Goal: Task Accomplishment & Management: Manage account settings

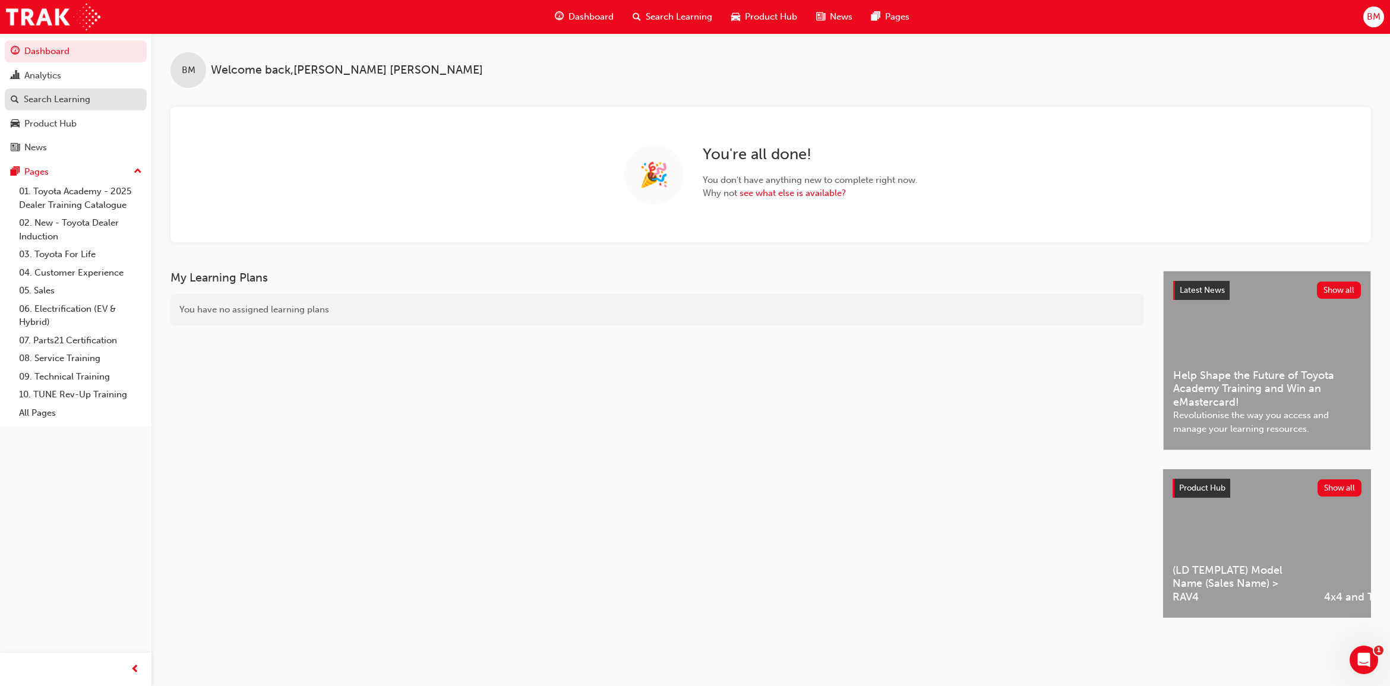
click at [62, 99] on div "Search Learning" at bounding box center [57, 100] width 67 height 14
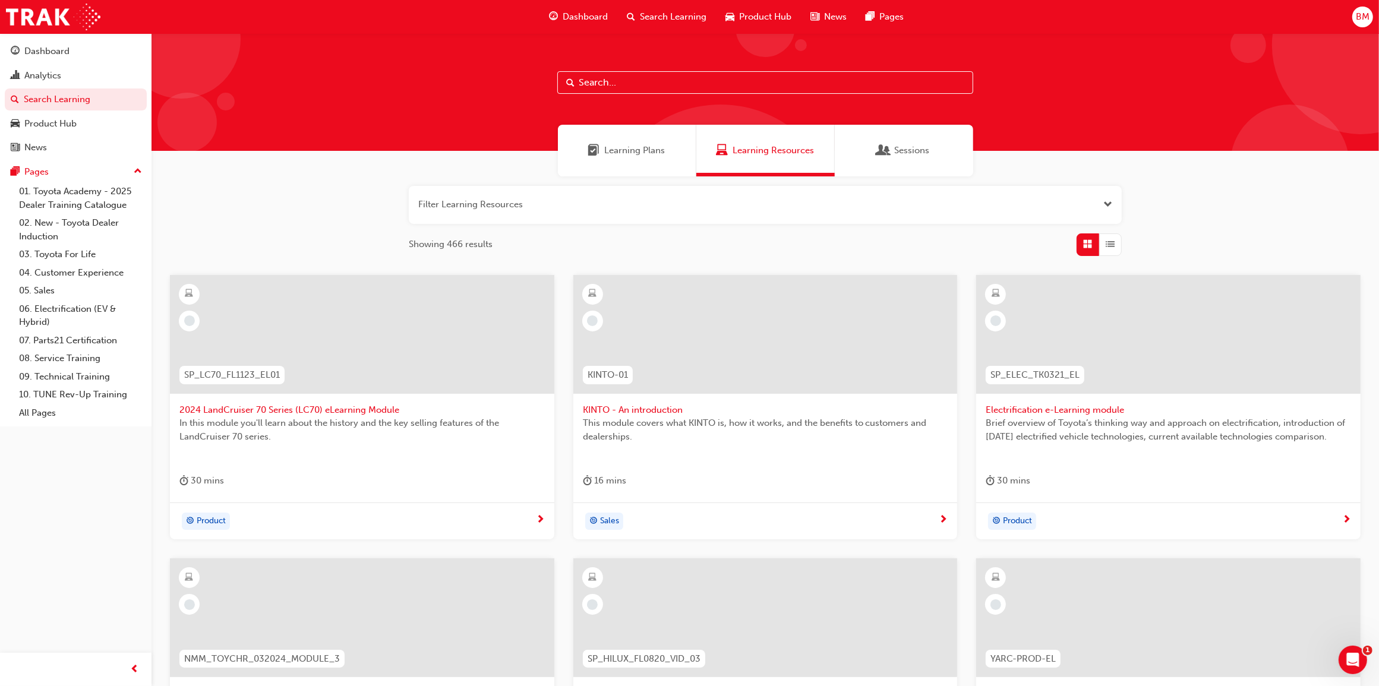
click at [642, 83] on input "text" at bounding box center [765, 82] width 416 height 23
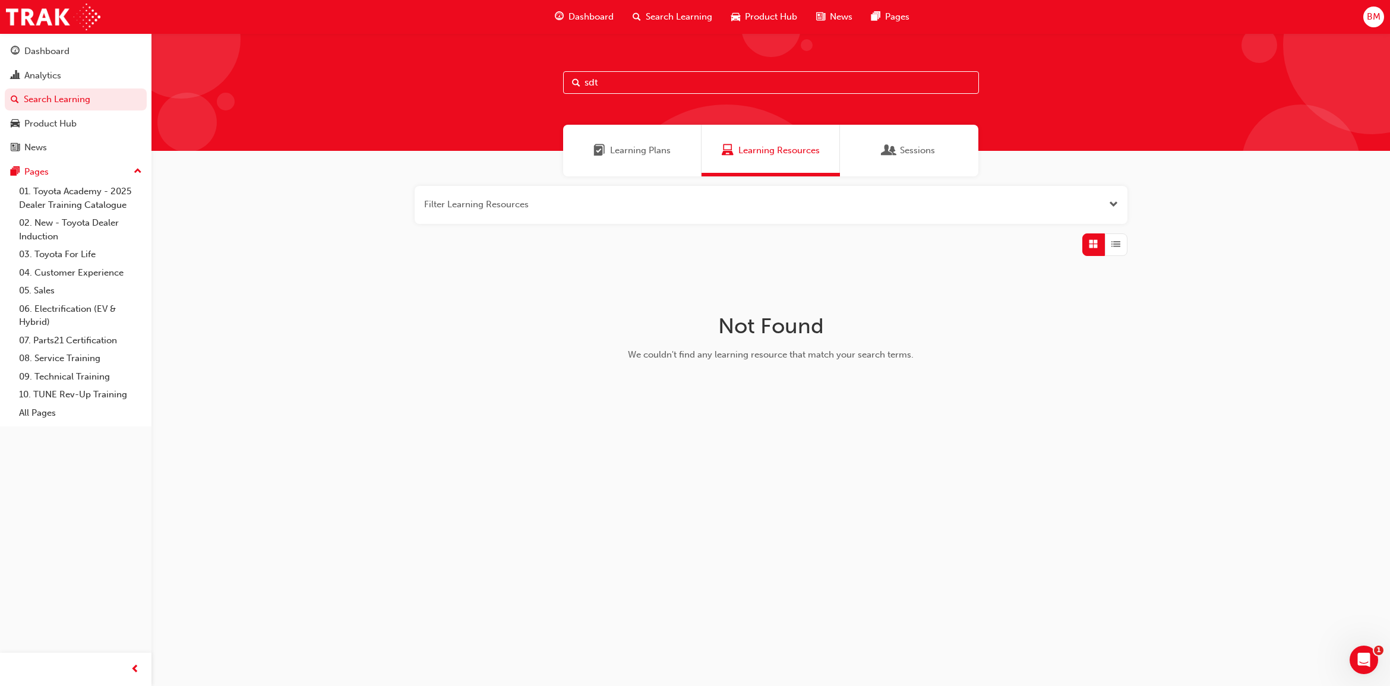
type input "sdt"
click at [646, 153] on span "Learning Plans" at bounding box center [640, 151] width 61 height 14
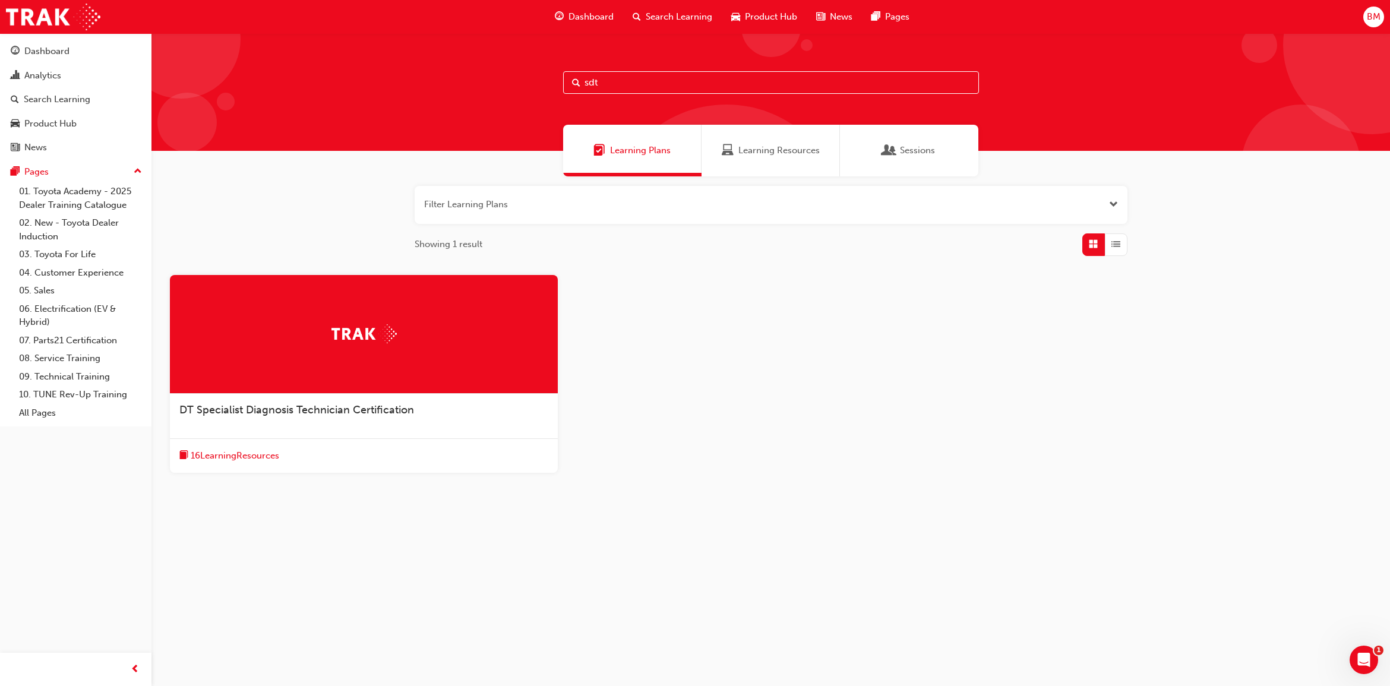
click at [392, 410] on span "DT Specialist Diagnosis Technician Certification" at bounding box center [296, 409] width 235 height 13
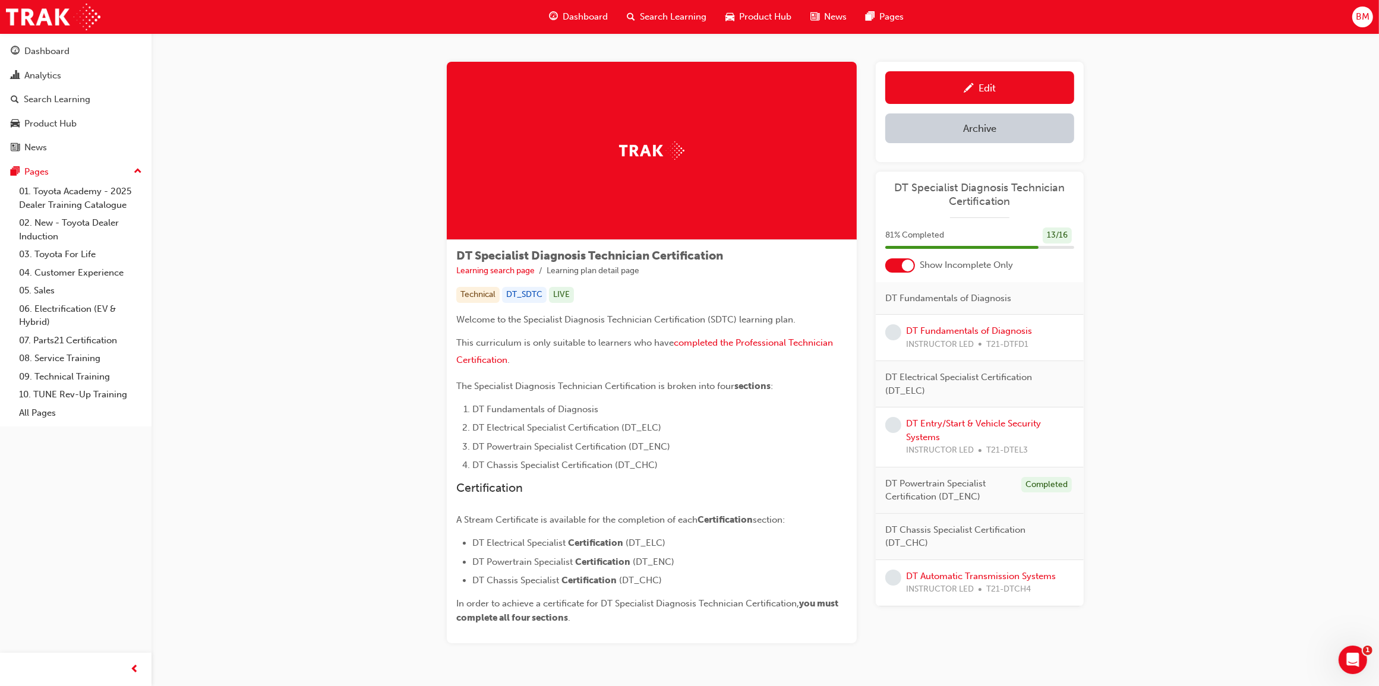
click at [904, 265] on div at bounding box center [908, 266] width 12 height 12
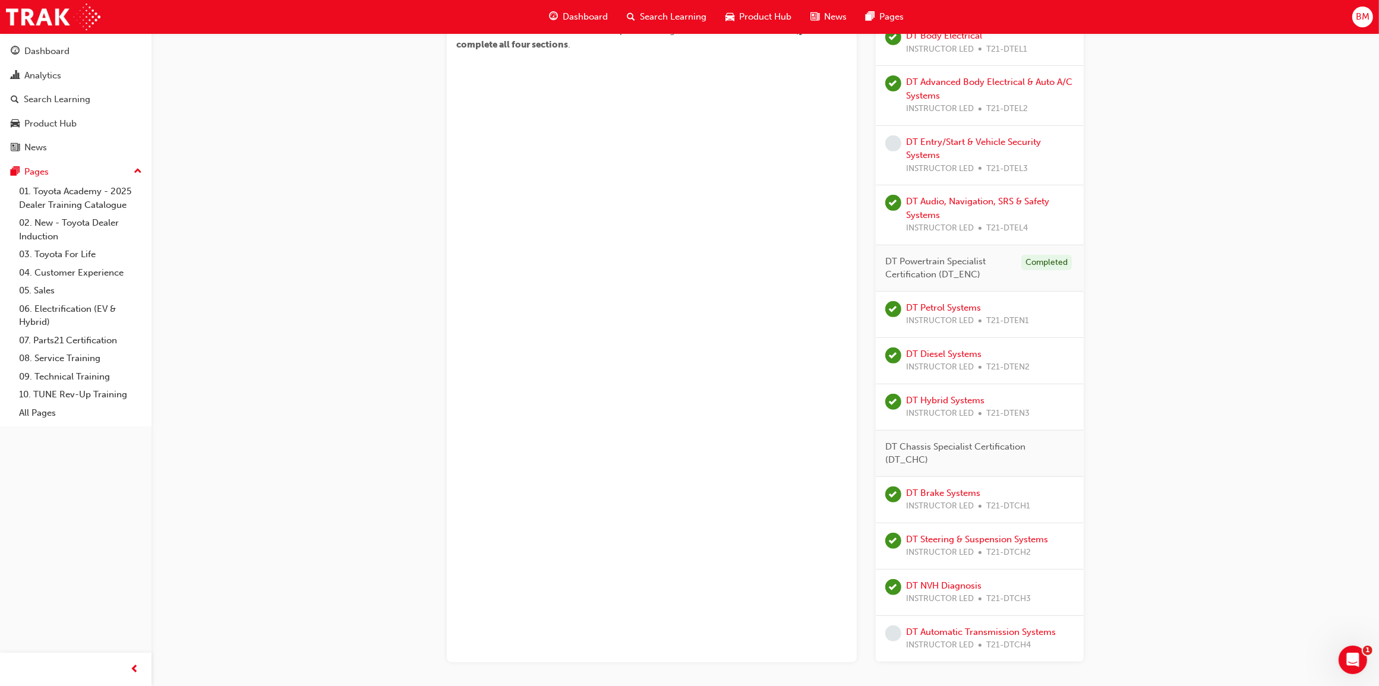
scroll to position [638, 0]
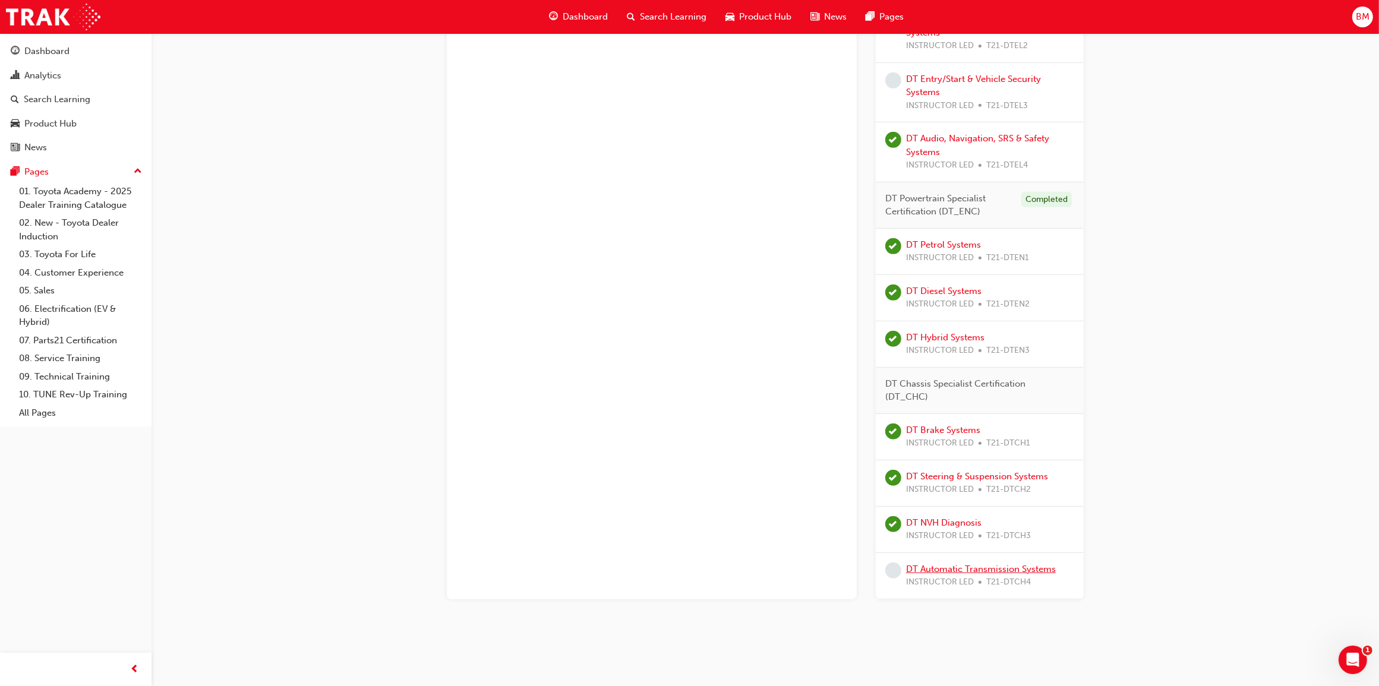
click at [988, 570] on link "DT Automatic Transmission Systems" at bounding box center [981, 569] width 150 height 11
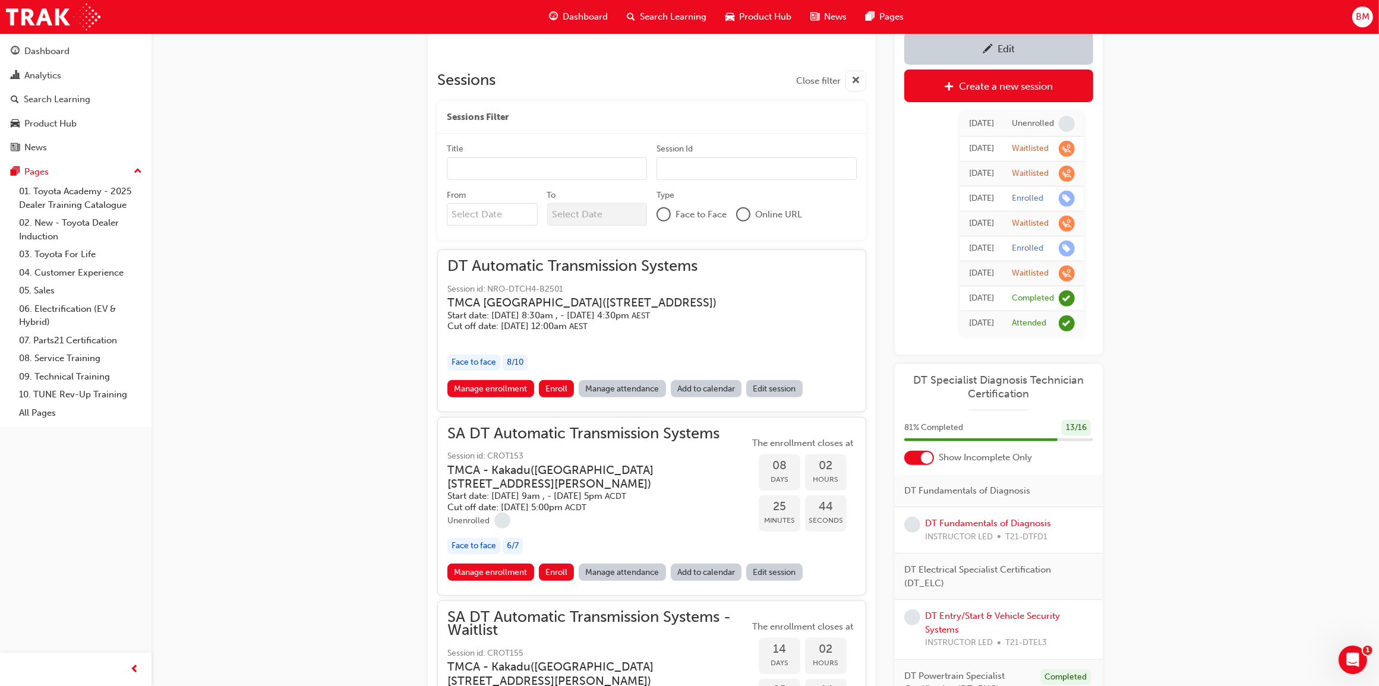
scroll to position [575, 0]
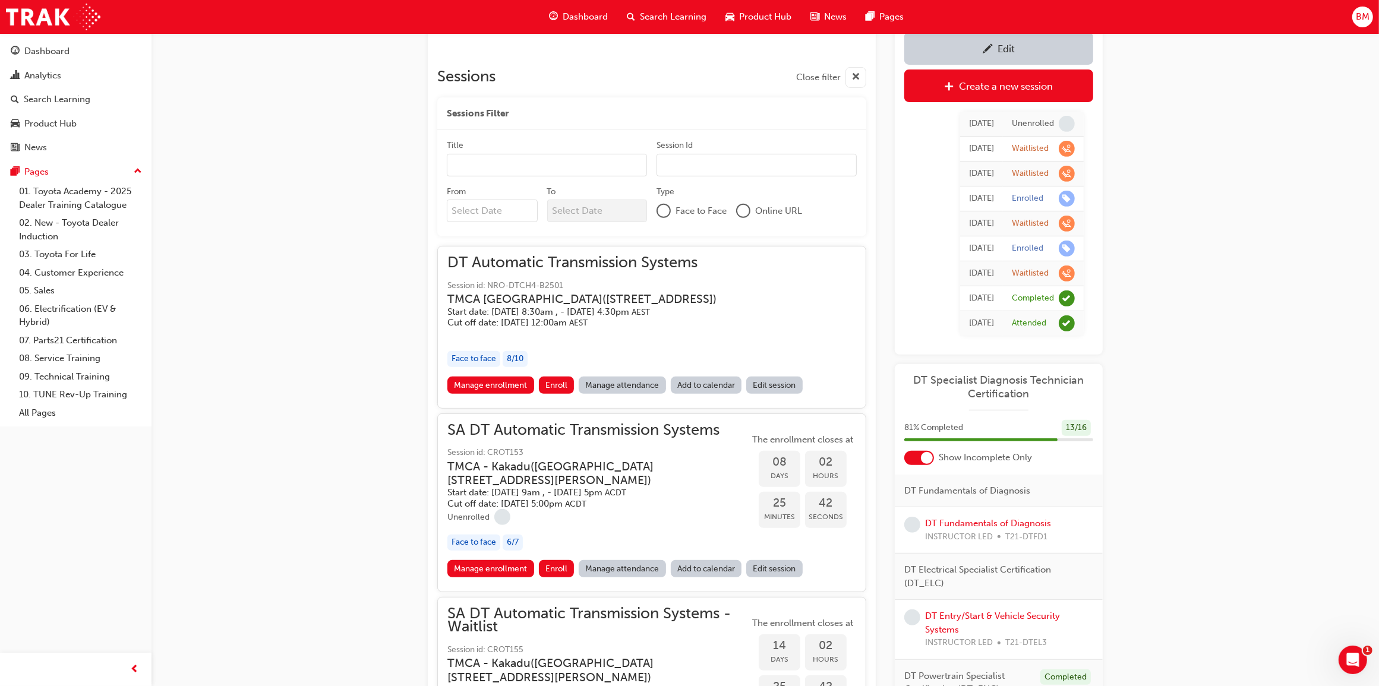
click at [462, 163] on input "Title" at bounding box center [547, 165] width 200 height 23
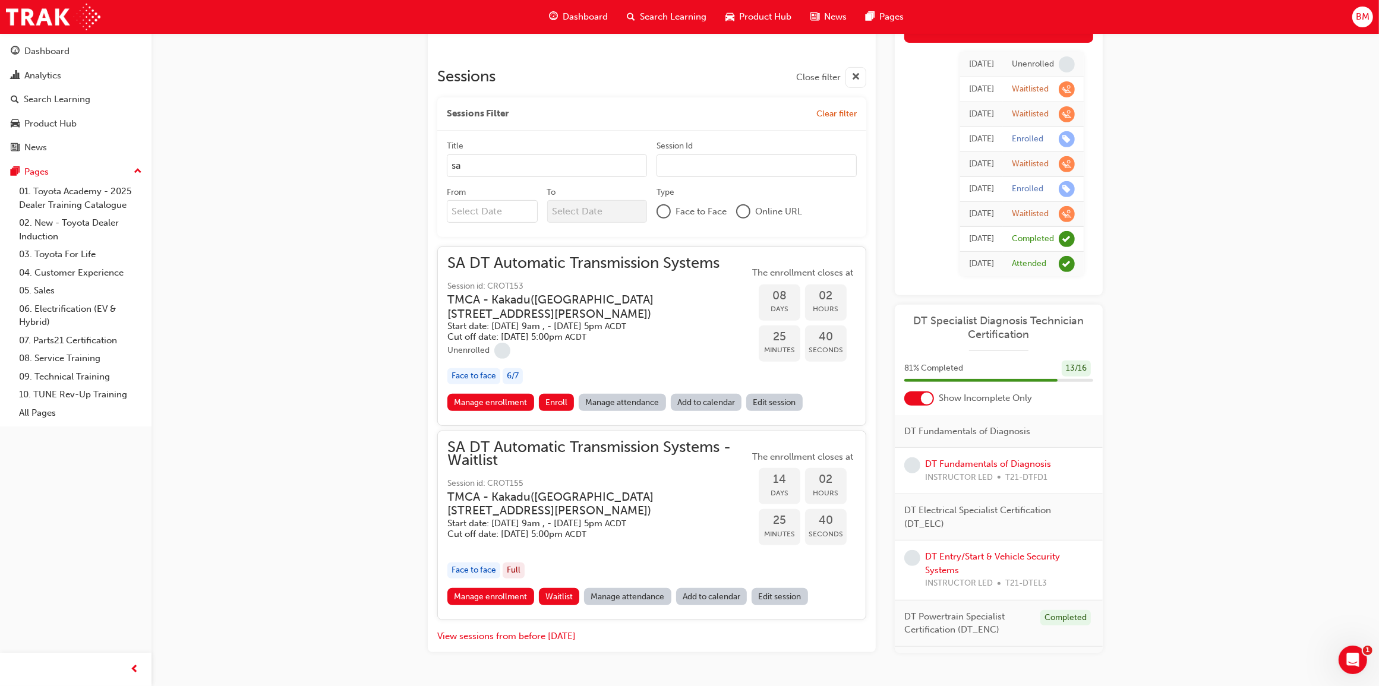
type input "sa"
click at [373, 410] on div "DT Automatic Transmission Systems Instructor led Stream: Technical 2 days 0 T21…" at bounding box center [689, 72] width 1379 height 1295
click at [500, 400] on link "Manage enrollment" at bounding box center [490, 402] width 87 height 17
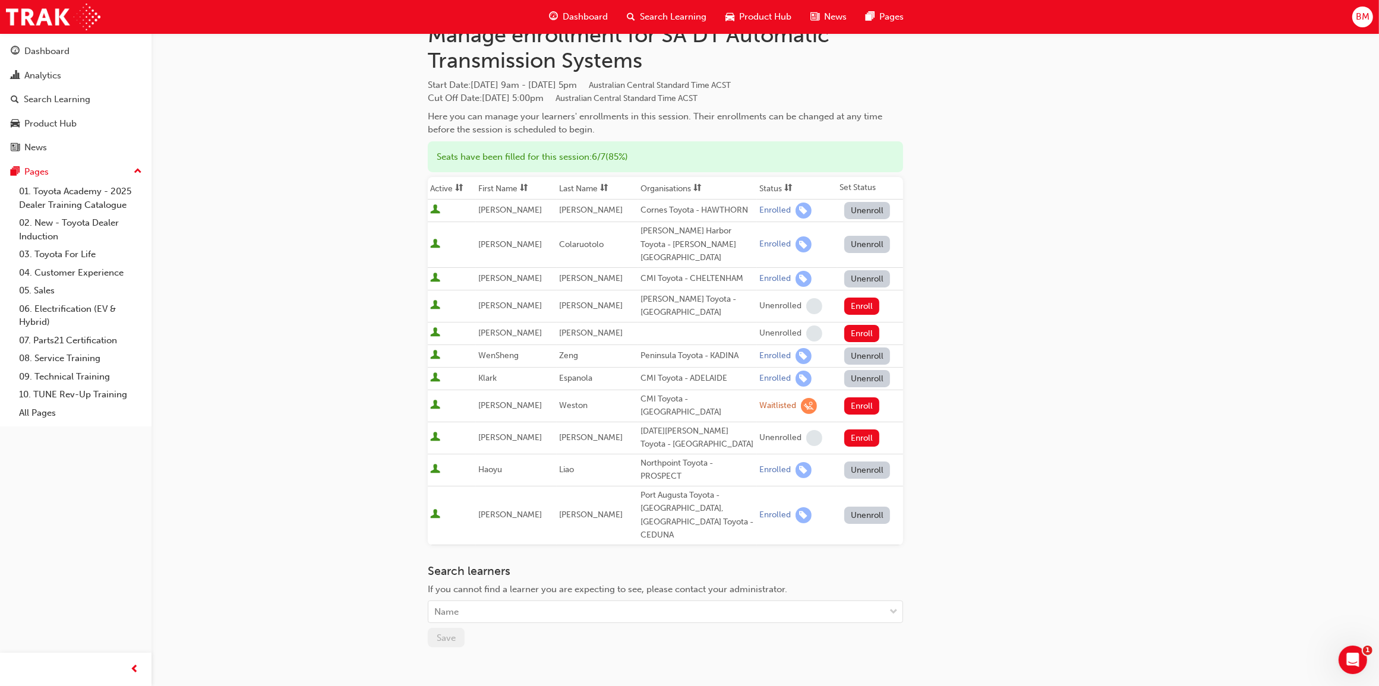
scroll to position [74, 0]
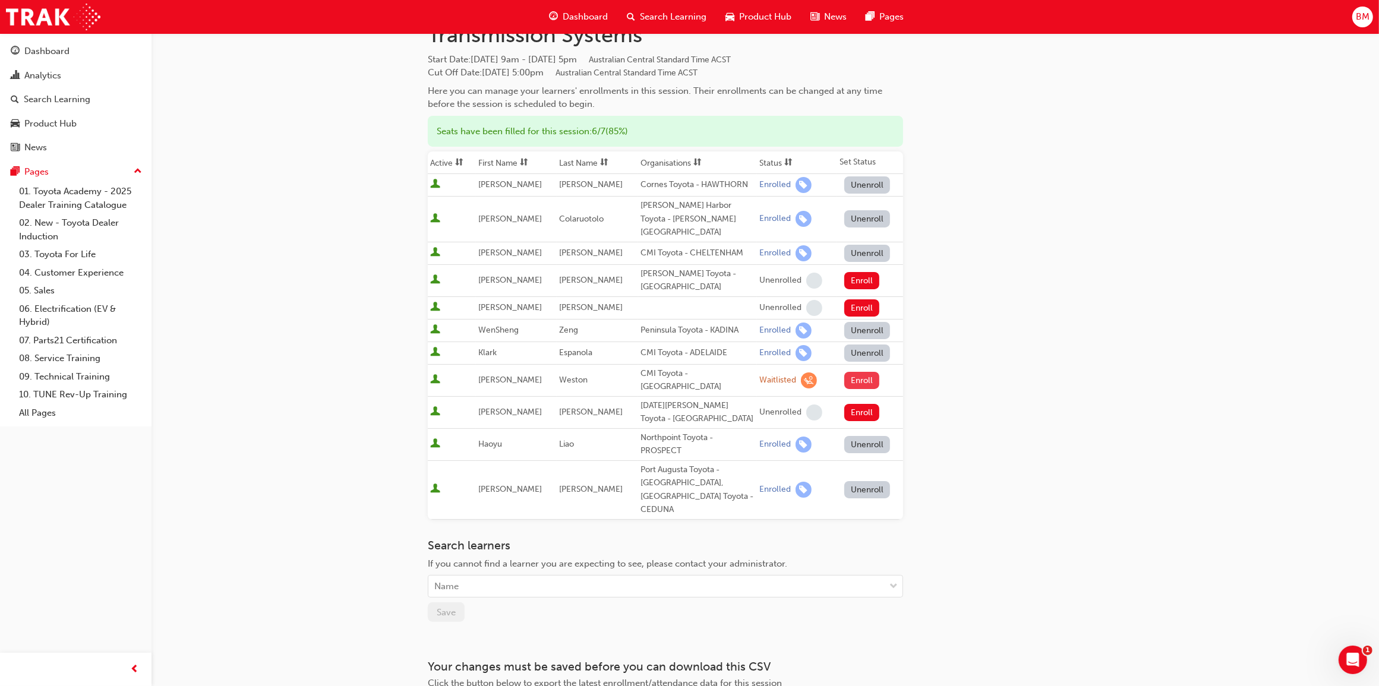
click at [857, 372] on button "Enroll" at bounding box center [862, 380] width 36 height 17
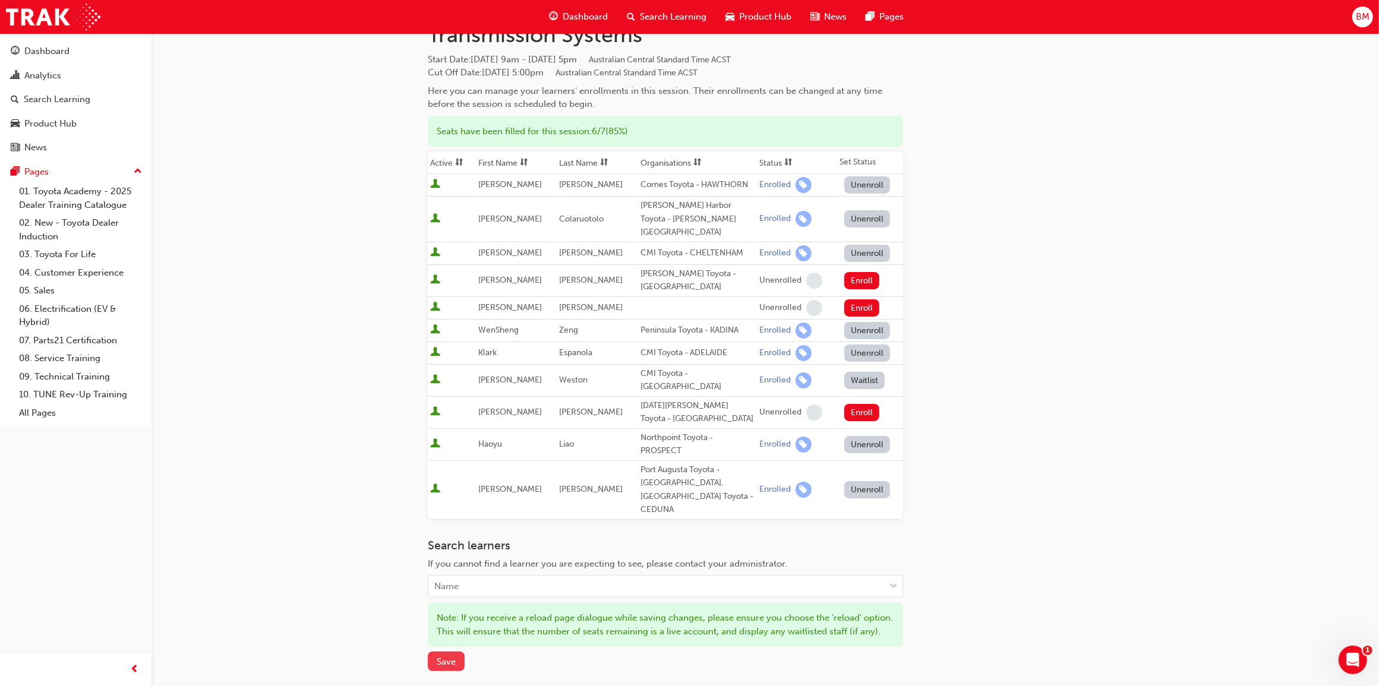
click at [458, 652] on button "Save" at bounding box center [446, 662] width 37 height 20
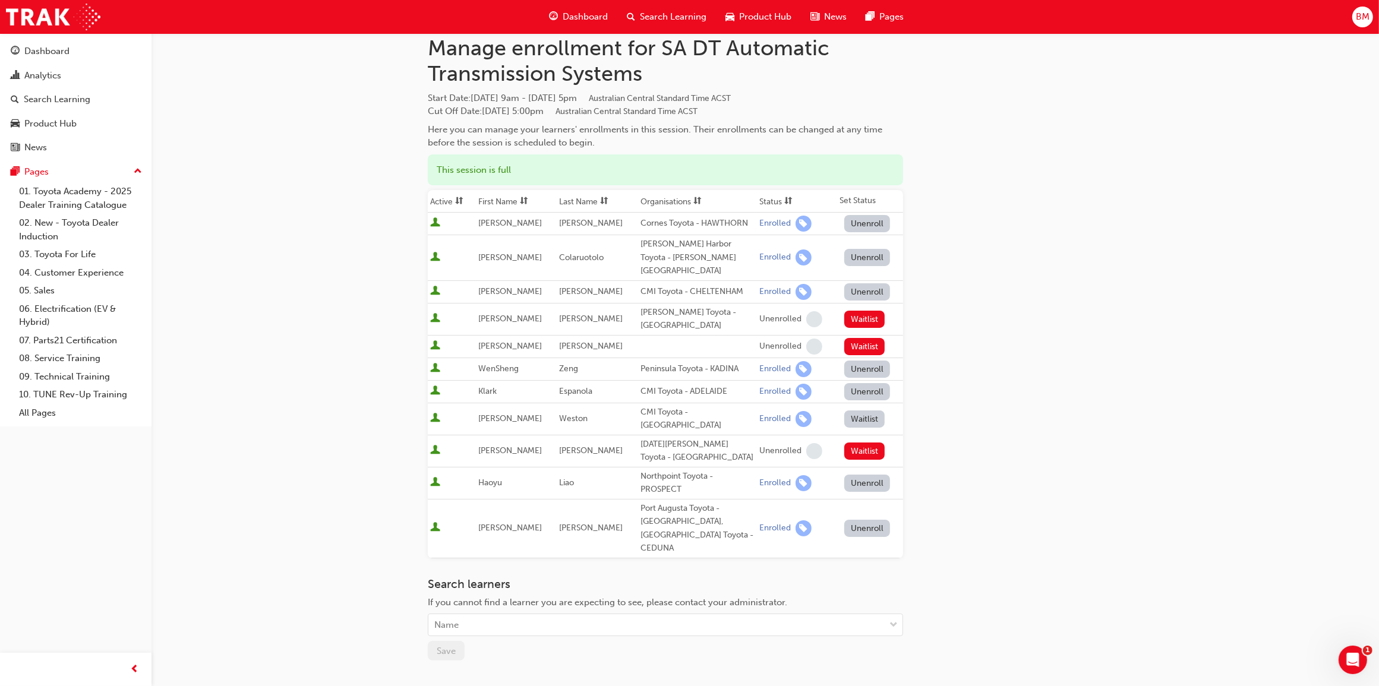
scroll to position [0, 0]
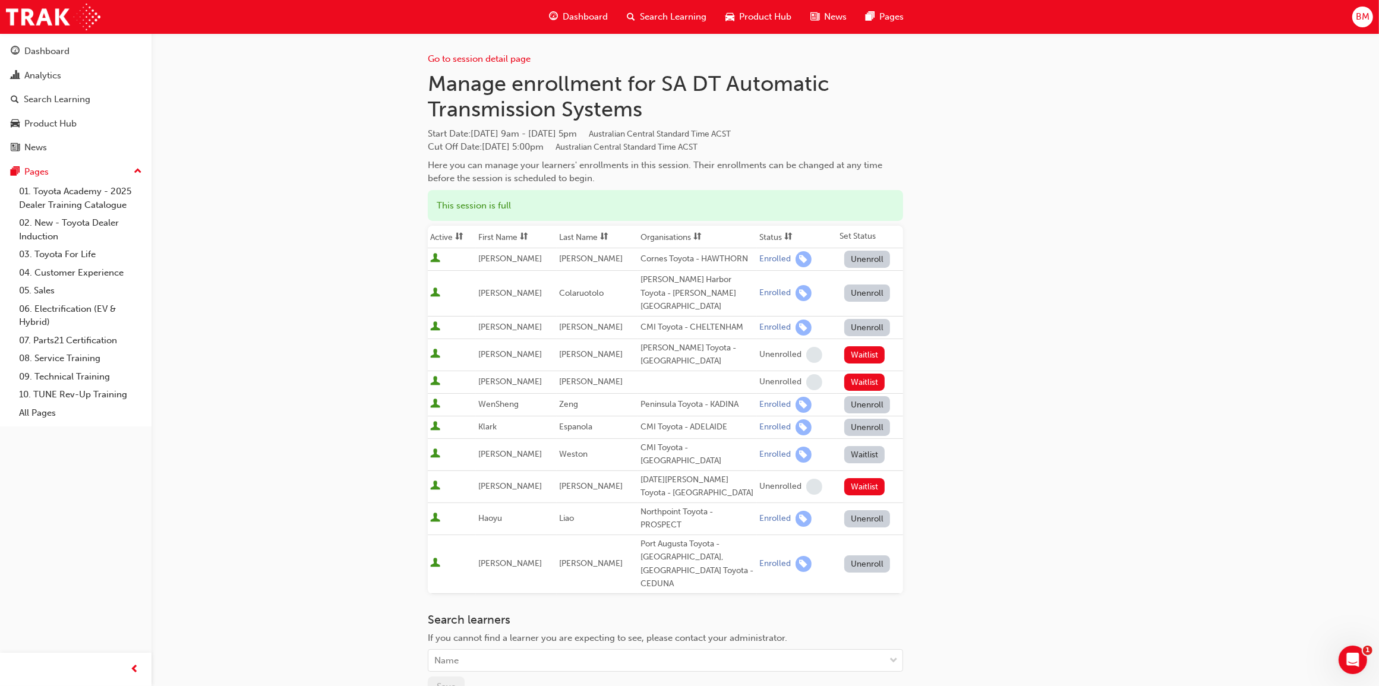
click at [682, 15] on span "Search Learning" at bounding box center [673, 17] width 67 height 14
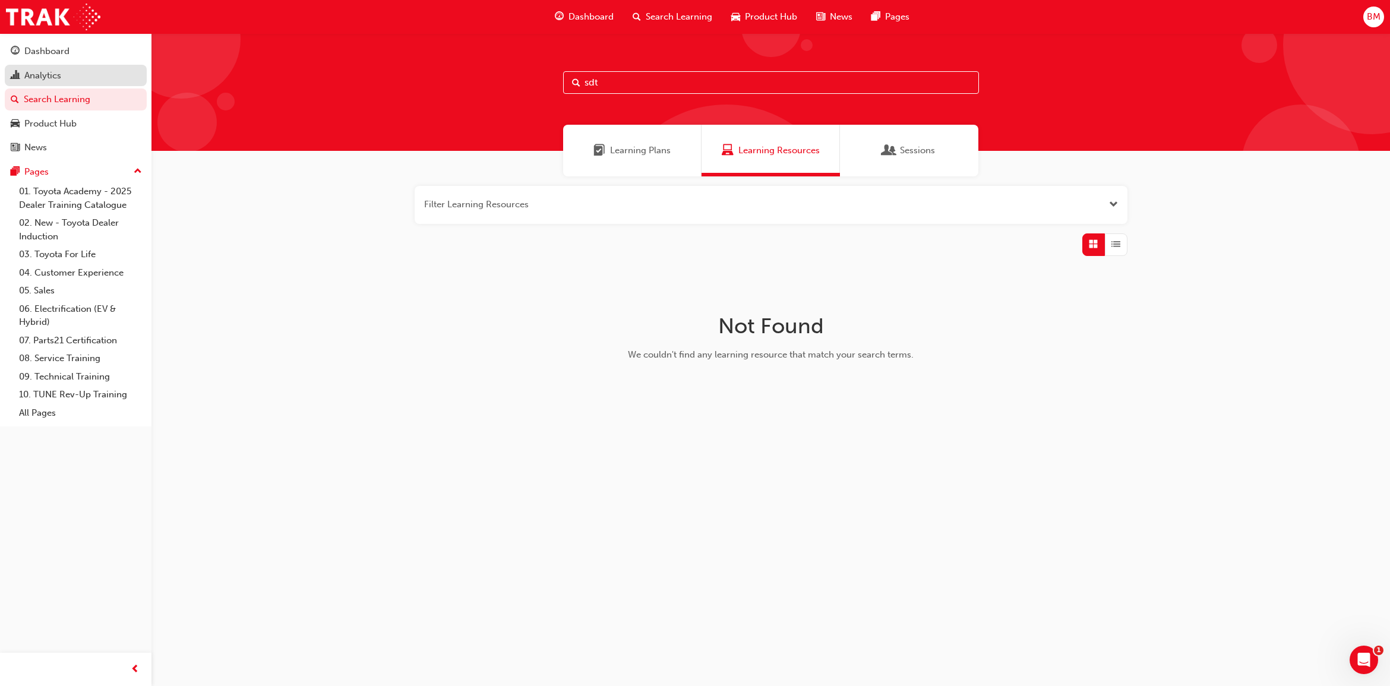
click at [81, 75] on div "Analytics" at bounding box center [76, 75] width 130 height 15
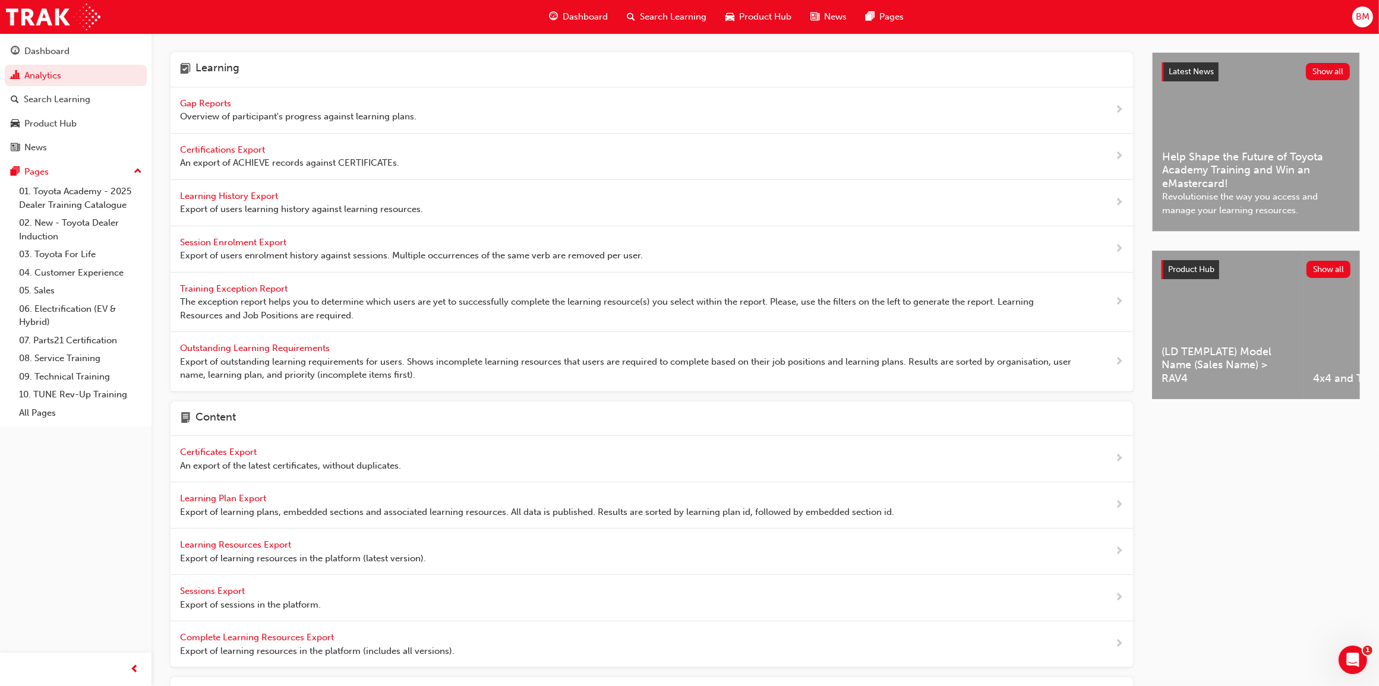
click at [203, 105] on span "Gap Reports" at bounding box center [206, 103] width 53 height 11
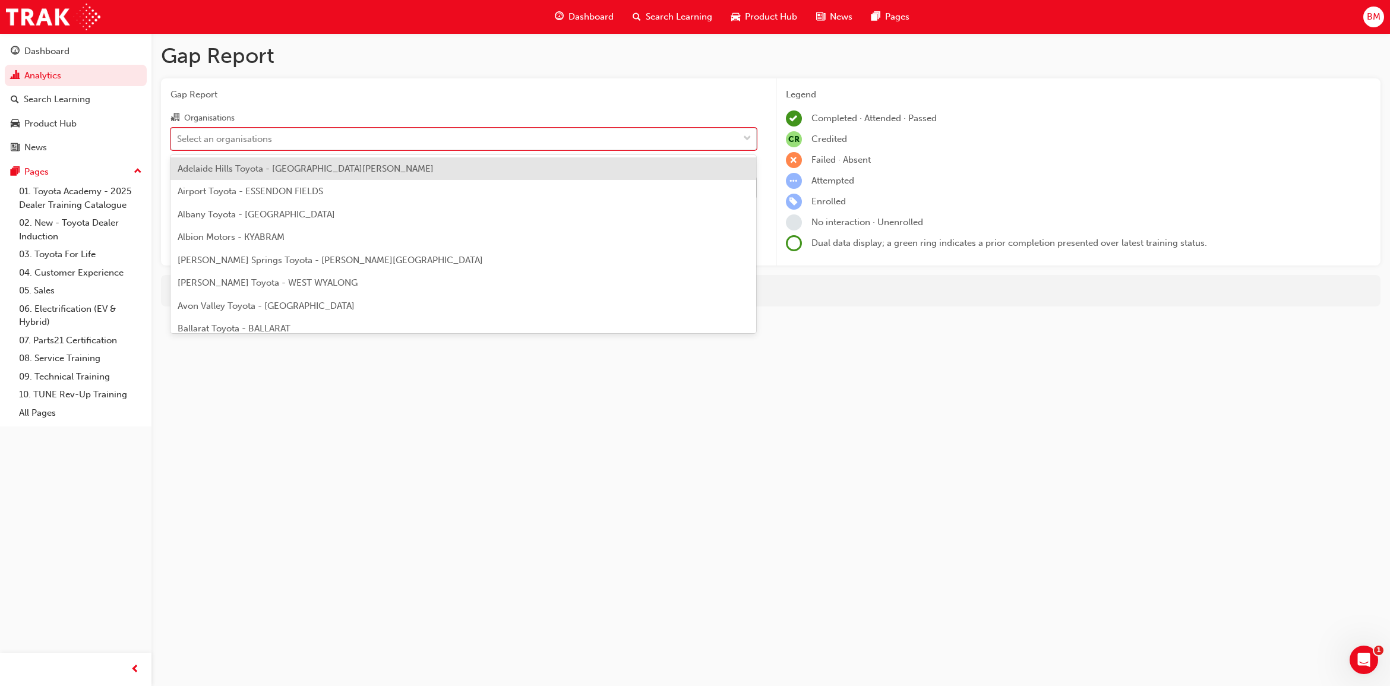
click at [228, 143] on div "Select an organisations" at bounding box center [224, 139] width 95 height 14
click at [178, 143] on input "Organisations option Adelaide Hills Toyota - [GEOGRAPHIC_DATA][PERSON_NAME] foc…" at bounding box center [177, 138] width 1 height 10
type input "cmi"
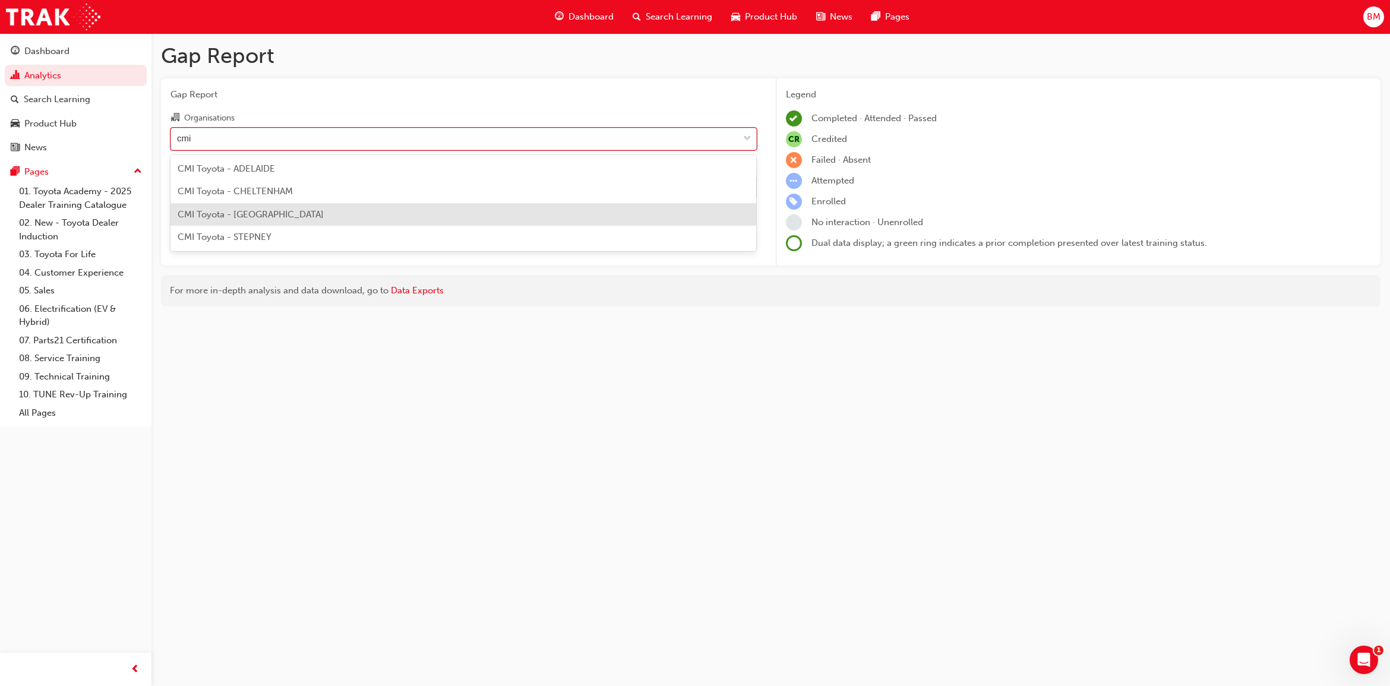
click at [286, 217] on span "CMI Toyota - [GEOGRAPHIC_DATA]" at bounding box center [251, 214] width 146 height 11
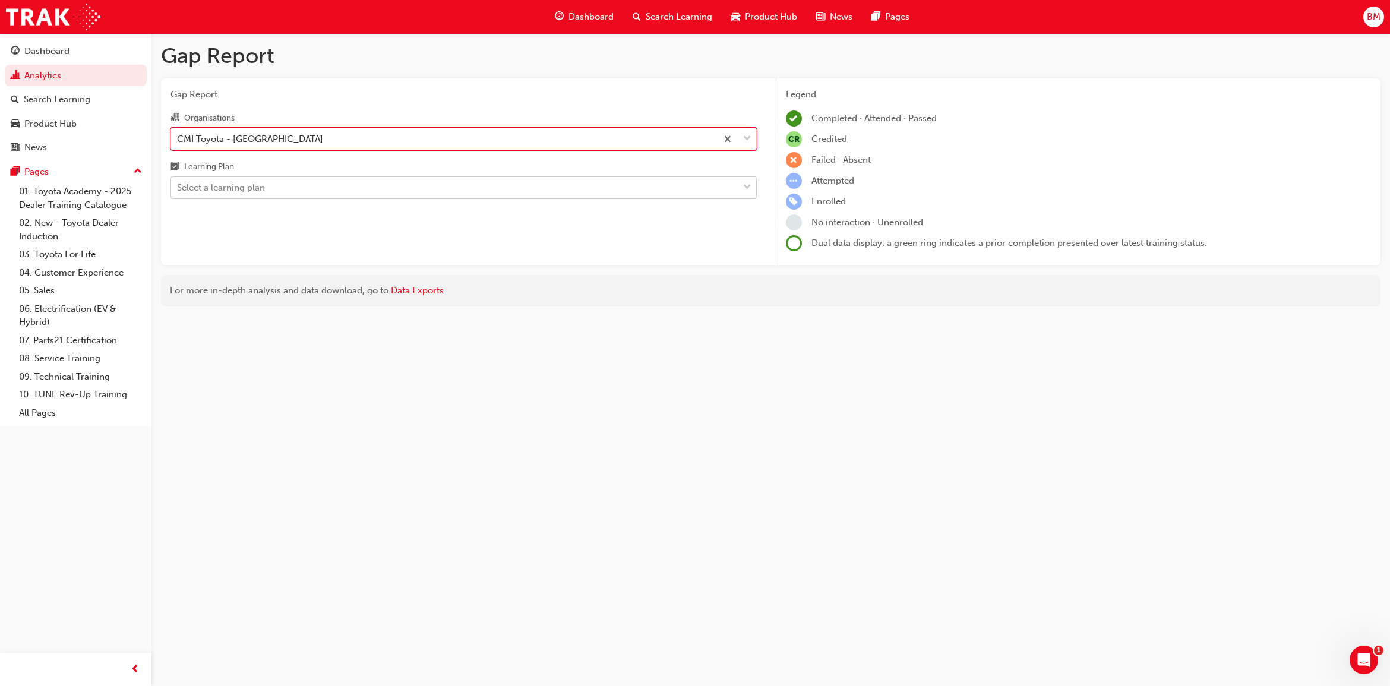
click at [263, 193] on div "Select a learning plan" at bounding box center [221, 188] width 88 height 14
click at [178, 193] on input "Learning Plan Select a learning plan" at bounding box center [177, 187] width 1 height 10
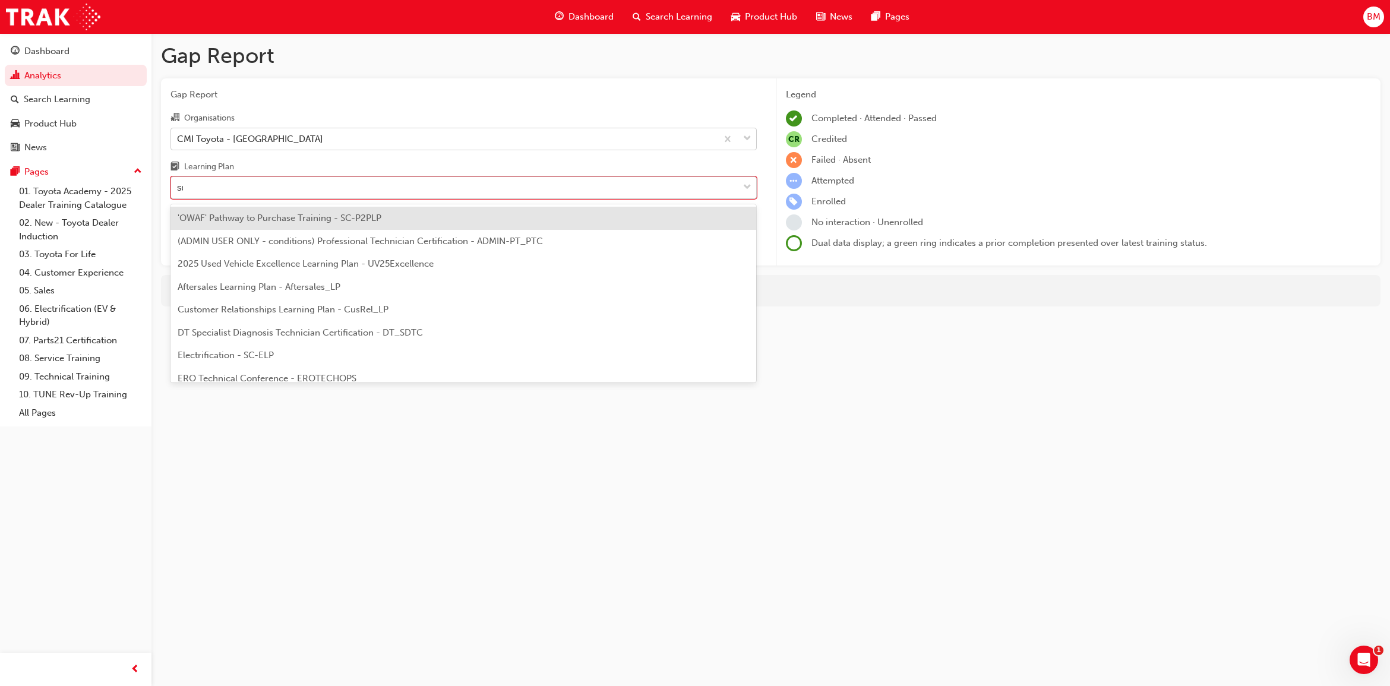
type input "sdt"
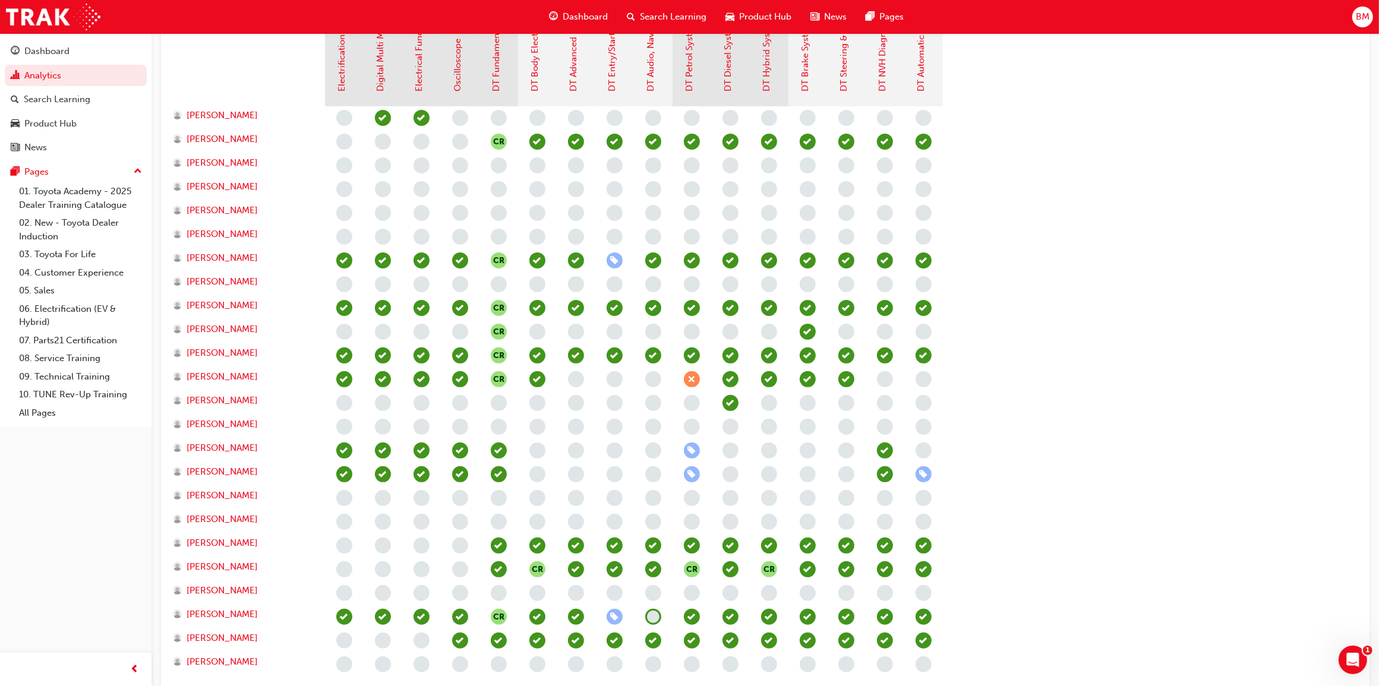
scroll to position [371, 0]
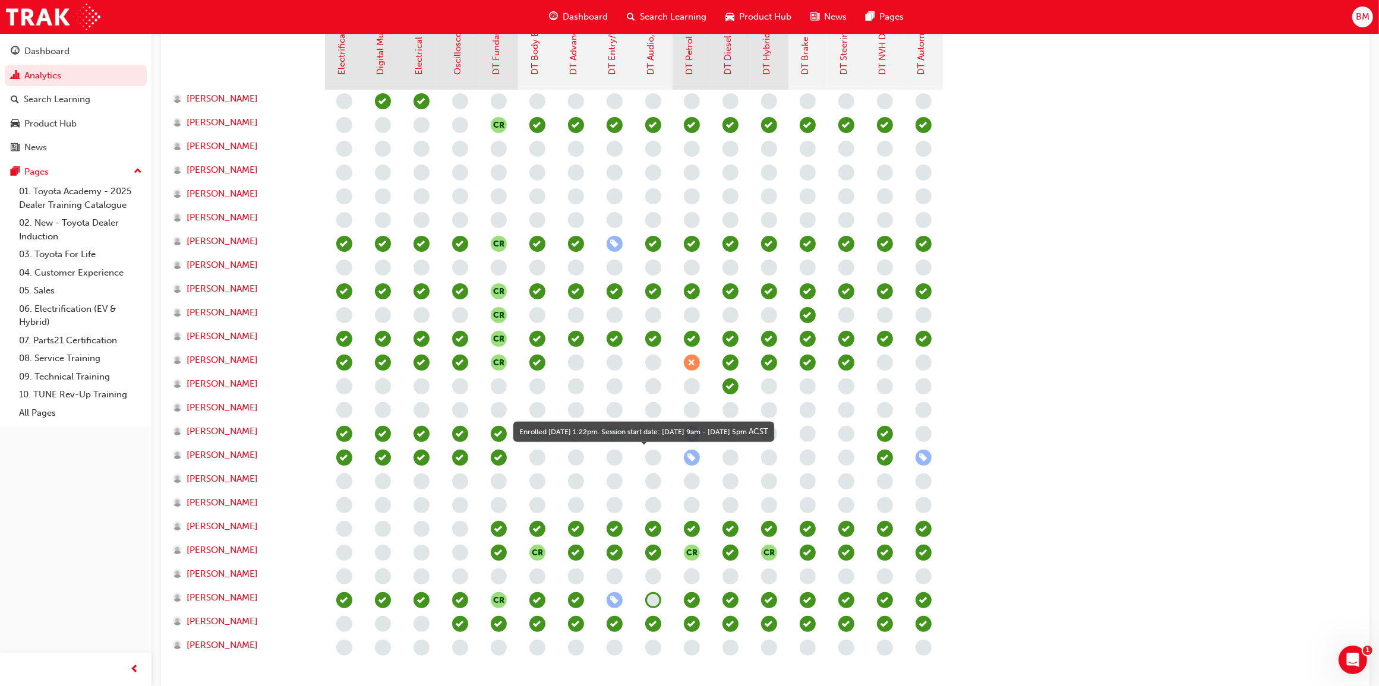
click at [690, 459] on span "learningRecordVerb_ENROLL-icon" at bounding box center [692, 458] width 16 height 16
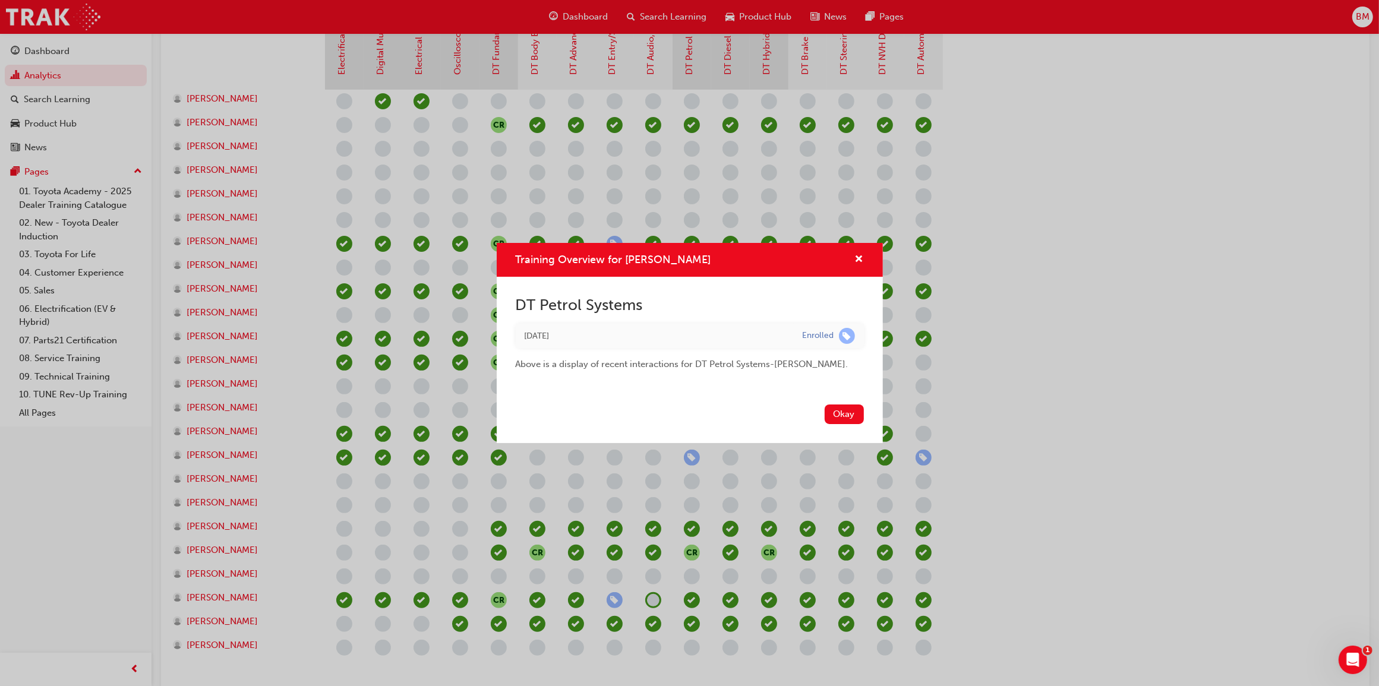
click at [713, 486] on div "Training Overview for [PERSON_NAME] DT Petrol Systems [DATE] Enrolled Above is …" at bounding box center [689, 343] width 1379 height 686
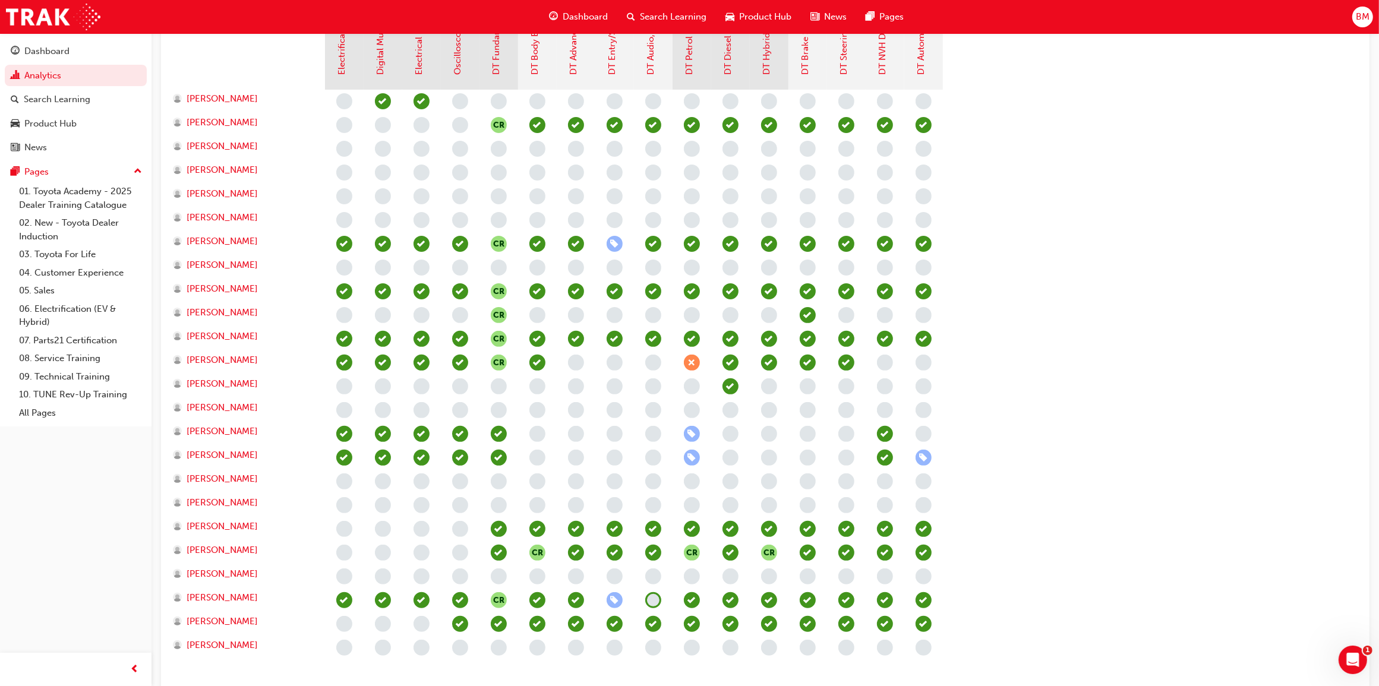
click at [690, 432] on span "learningRecordVerb_ENROLL-icon" at bounding box center [692, 434] width 16 height 16
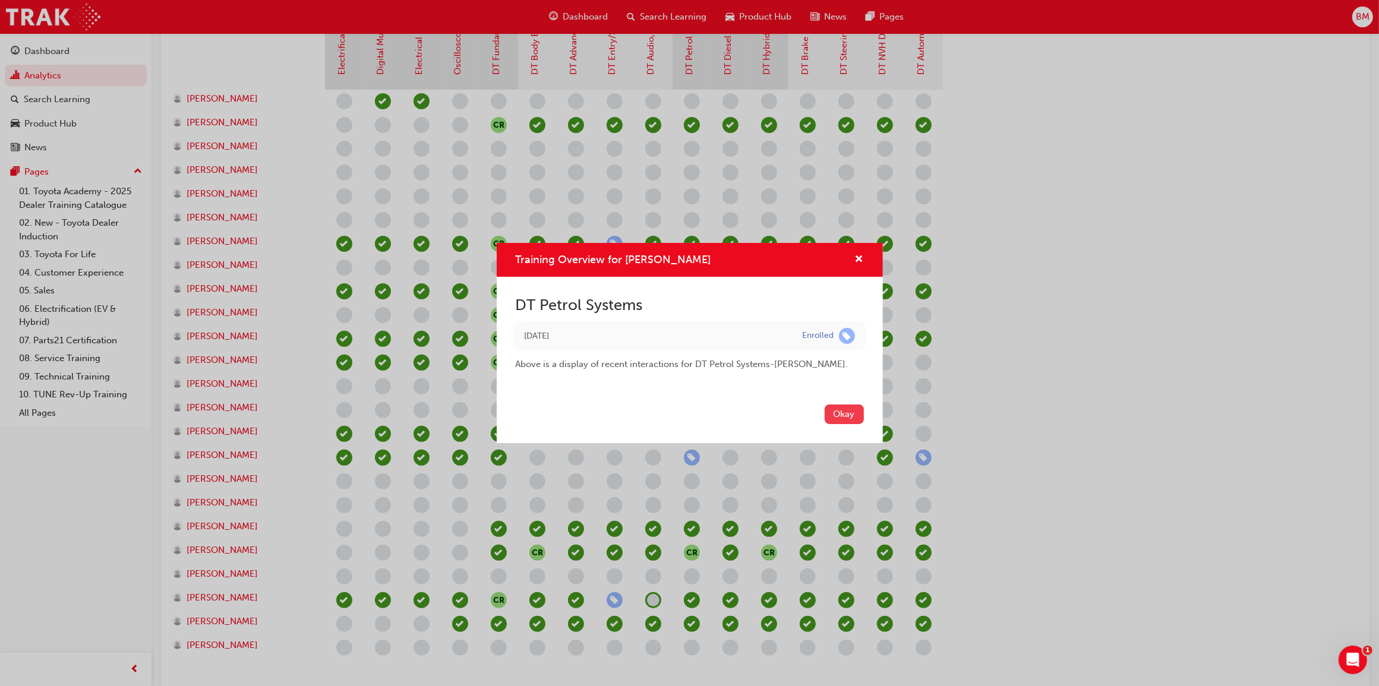
click at [844, 415] on button "Okay" at bounding box center [844, 415] width 39 height 20
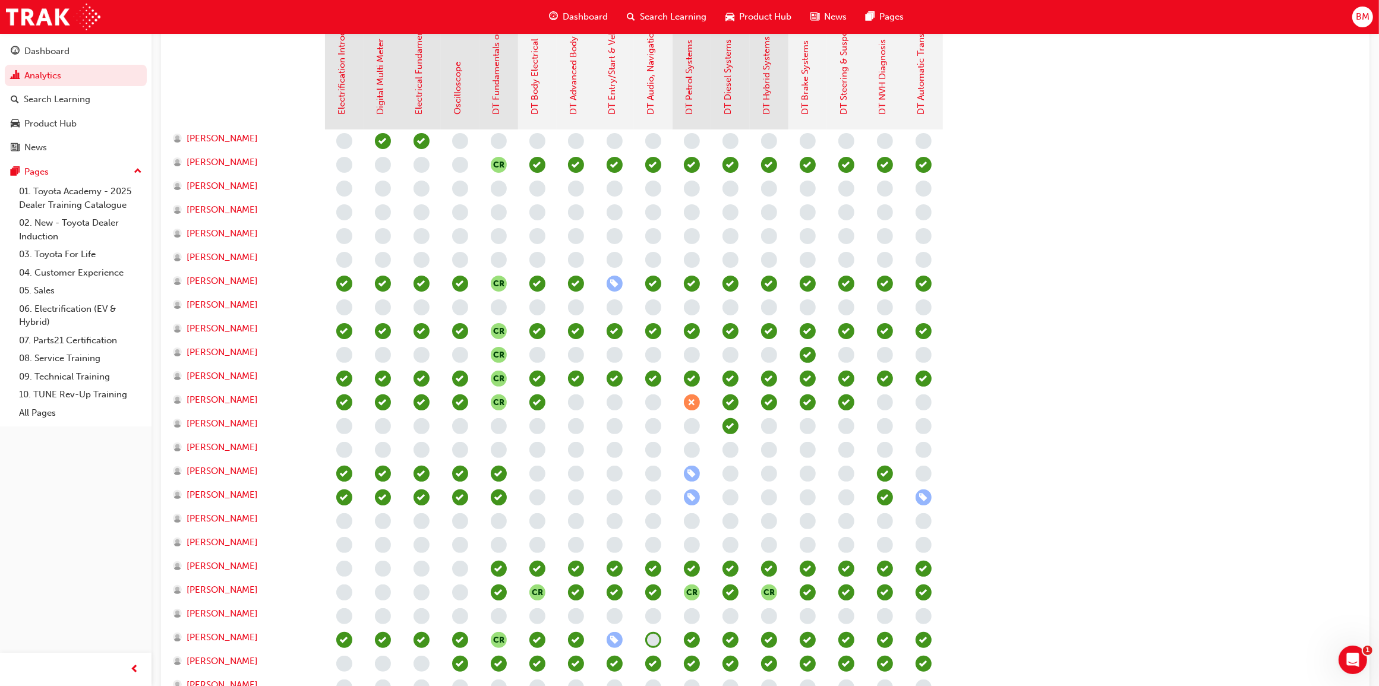
scroll to position [297, 0]
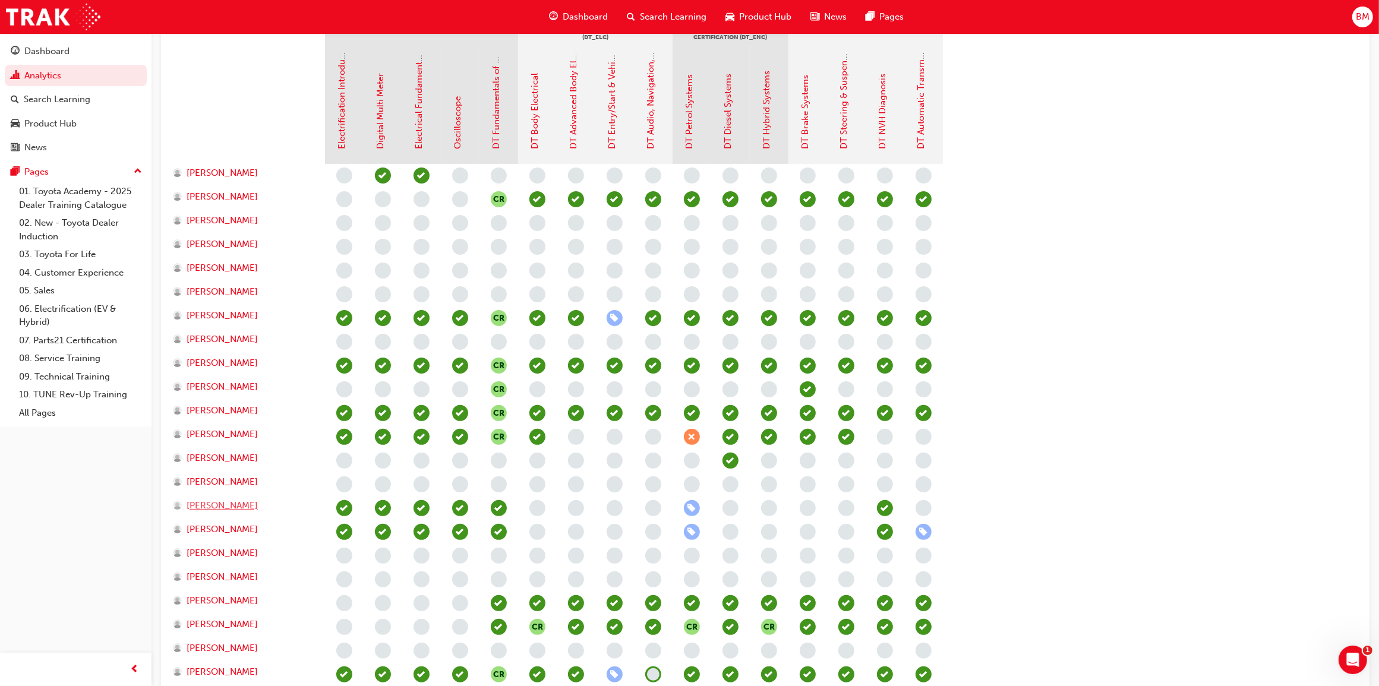
click at [206, 506] on span "[PERSON_NAME]" at bounding box center [222, 506] width 71 height 14
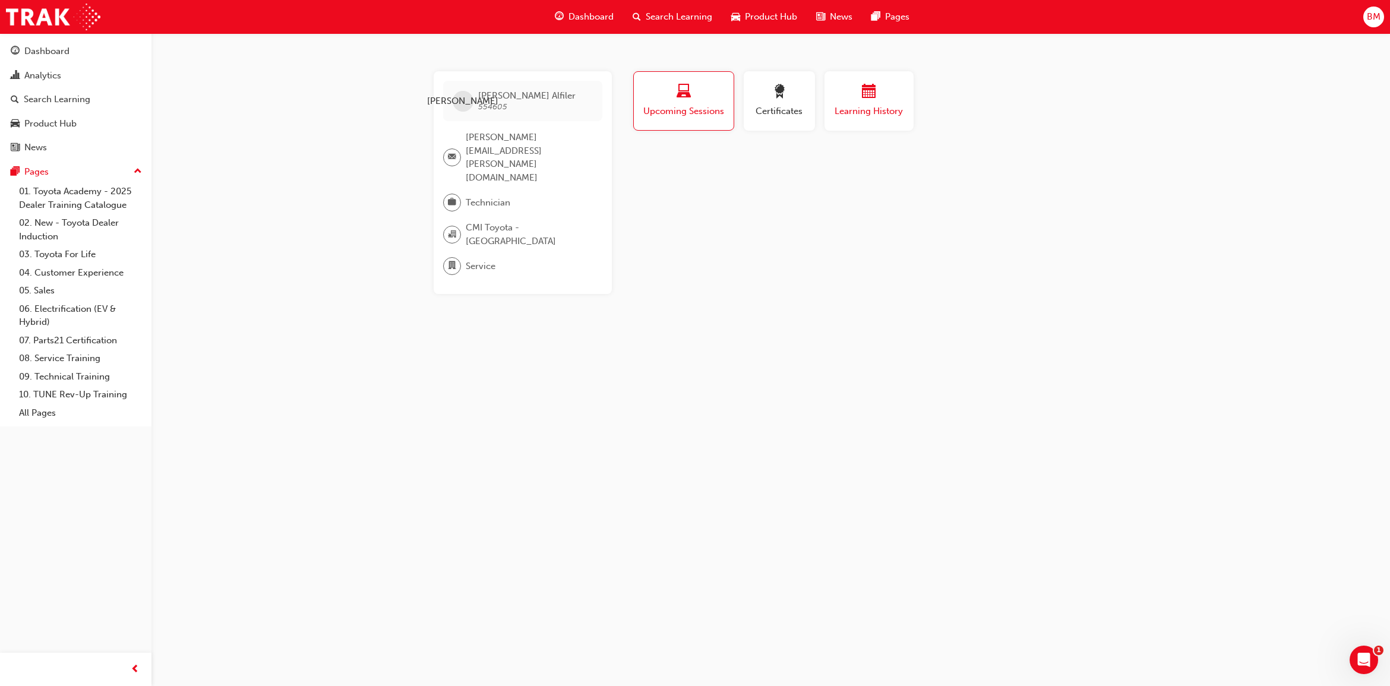
click at [873, 90] on span "calendar-icon" at bounding box center [869, 92] width 14 height 16
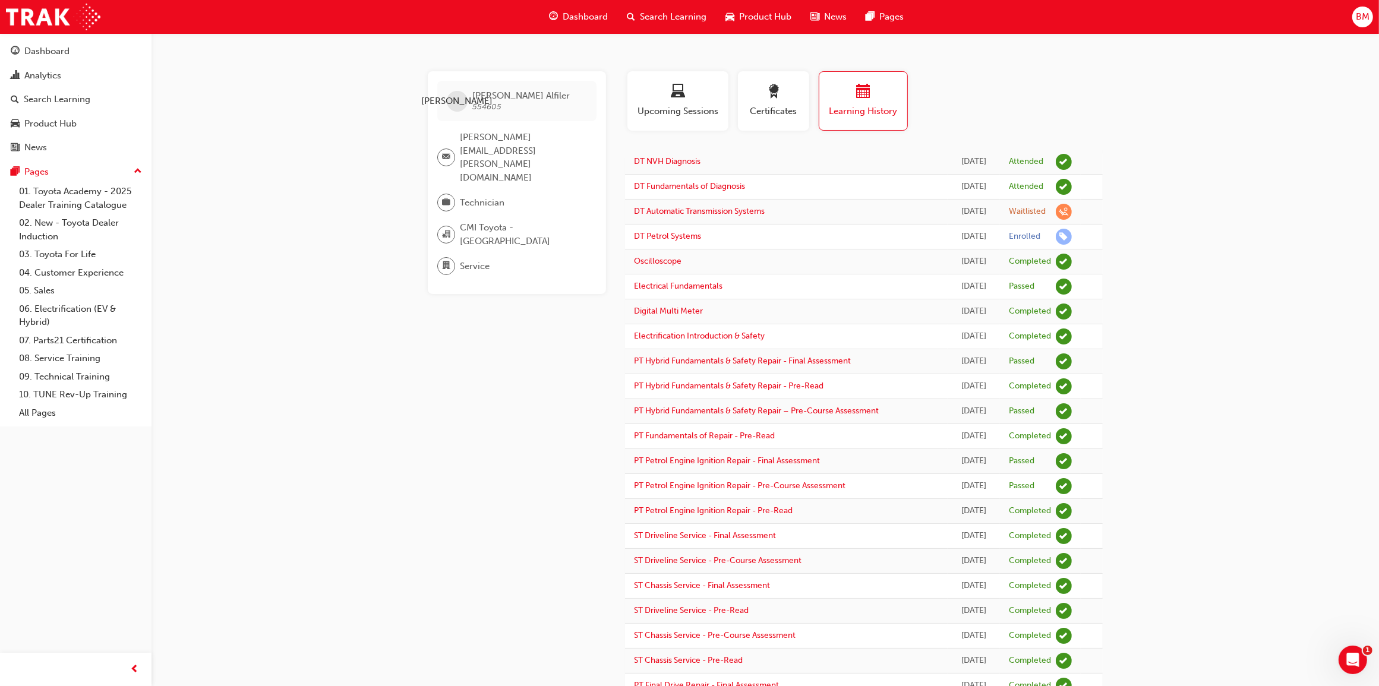
click at [678, 16] on span "Search Learning" at bounding box center [673, 17] width 67 height 14
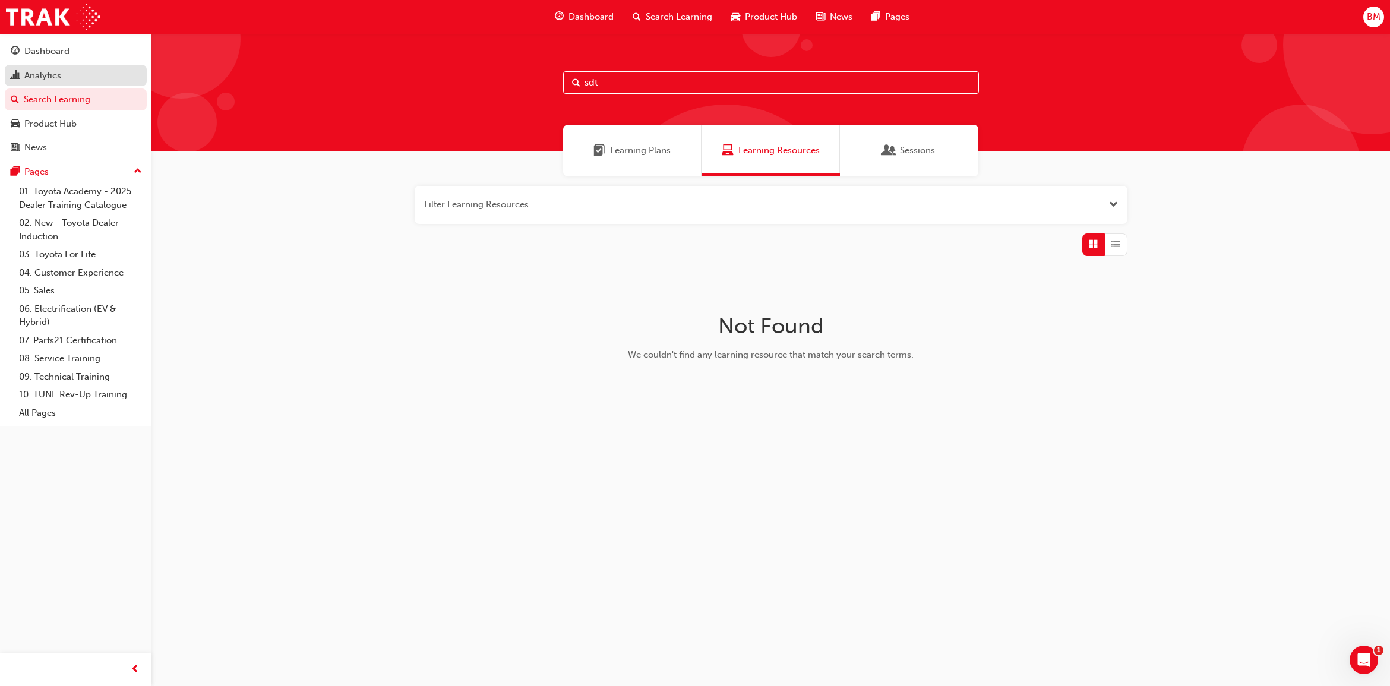
click at [59, 81] on div "Analytics" at bounding box center [42, 76] width 37 height 14
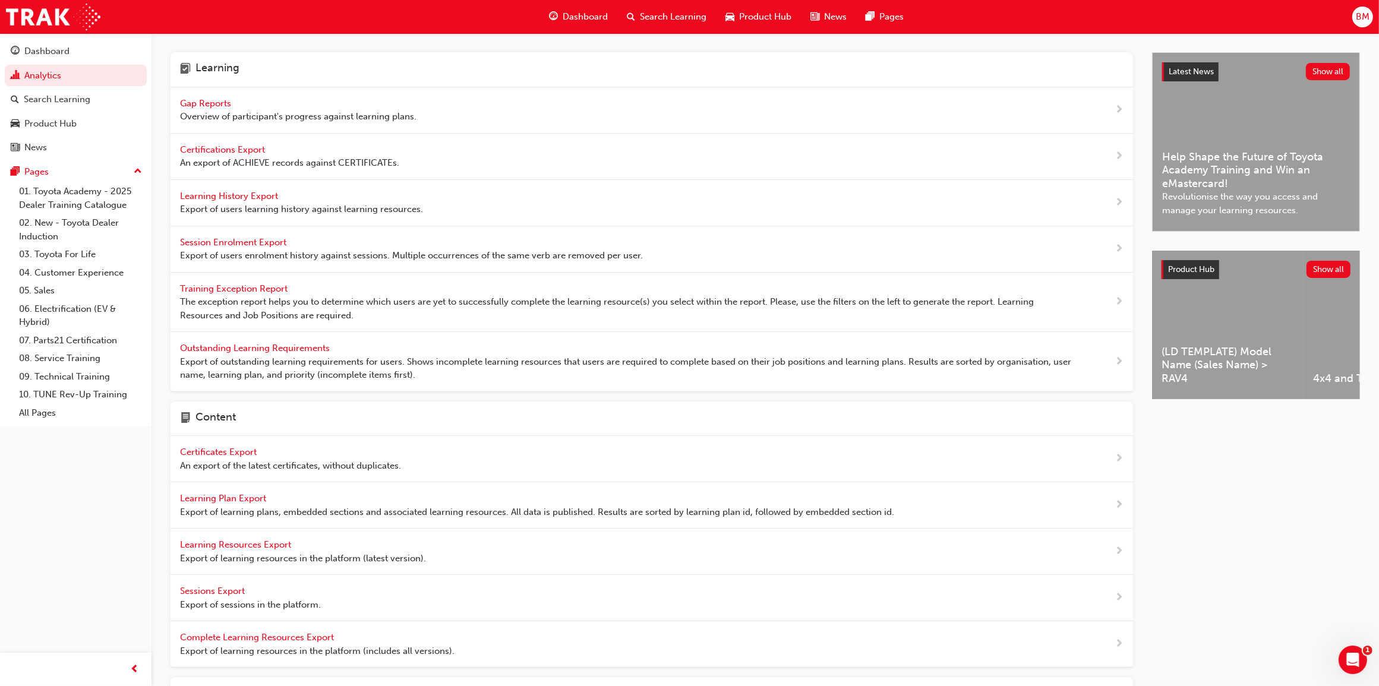
click at [211, 105] on span "Gap Reports" at bounding box center [206, 103] width 53 height 11
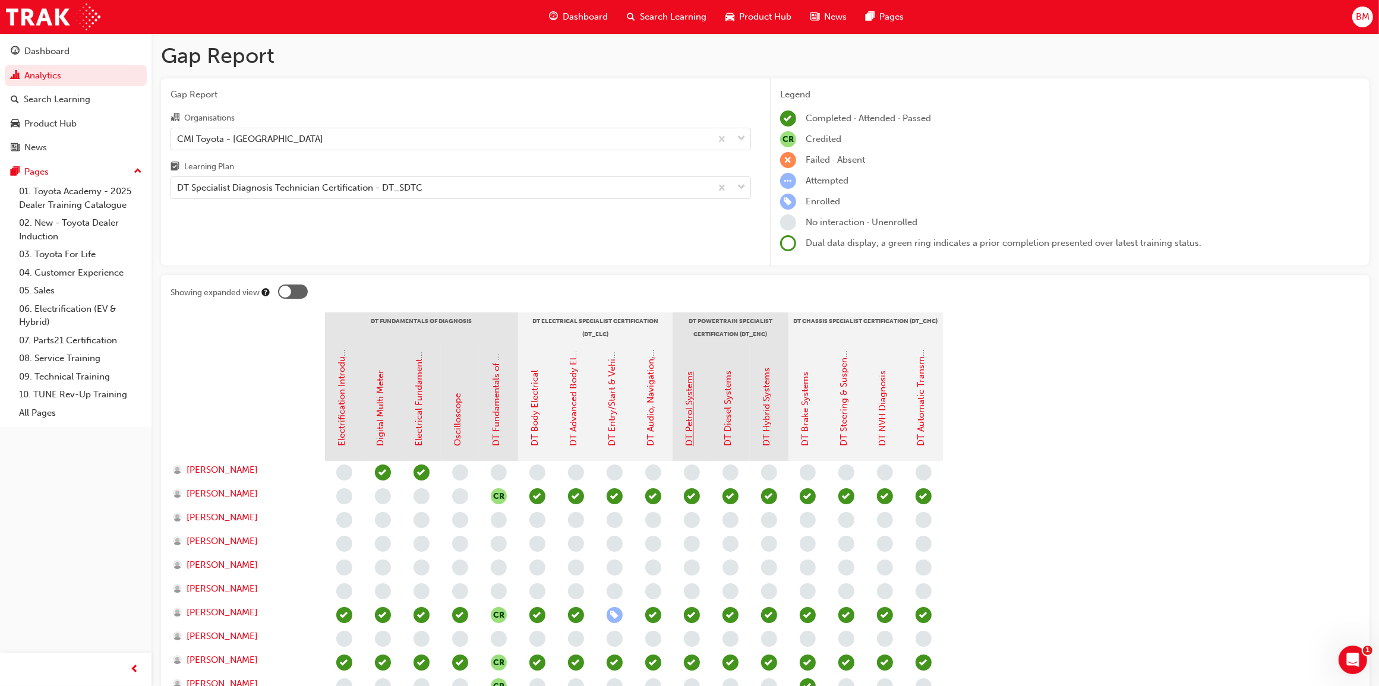
click at [690, 420] on link "DT Petrol Systems" at bounding box center [689, 409] width 11 height 75
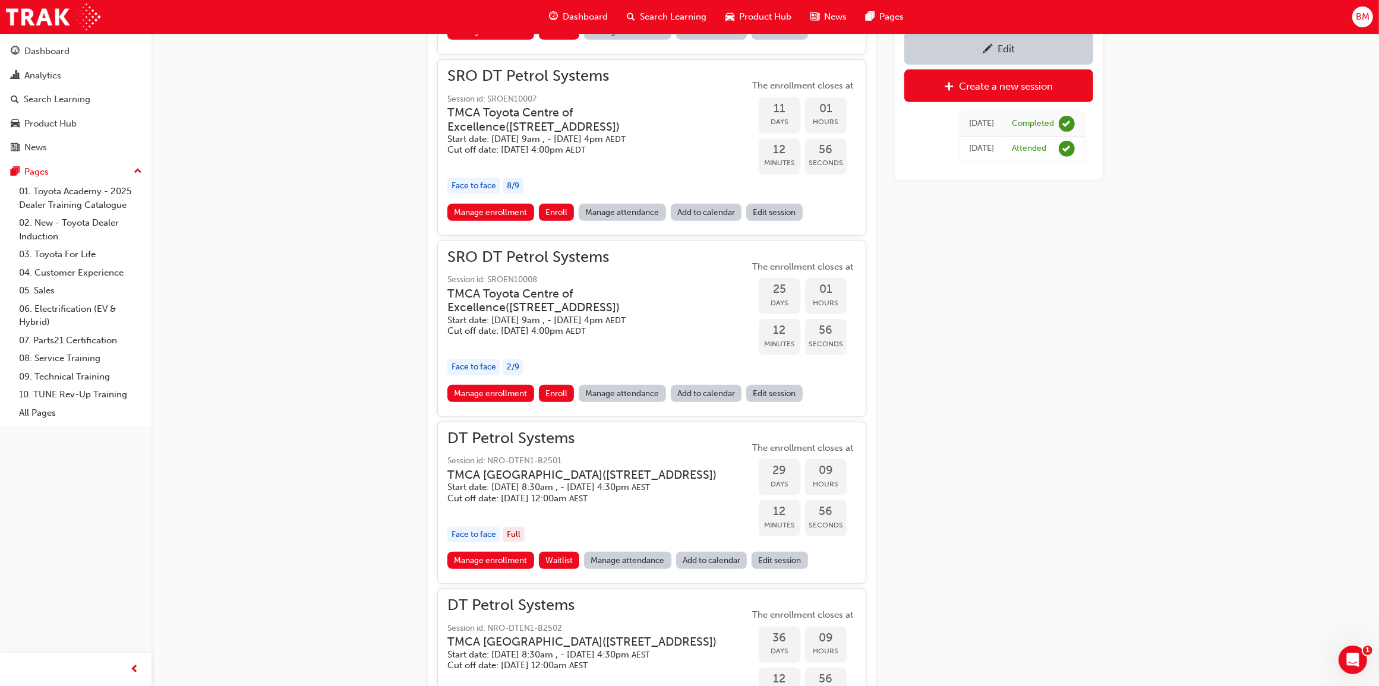
scroll to position [1030, 0]
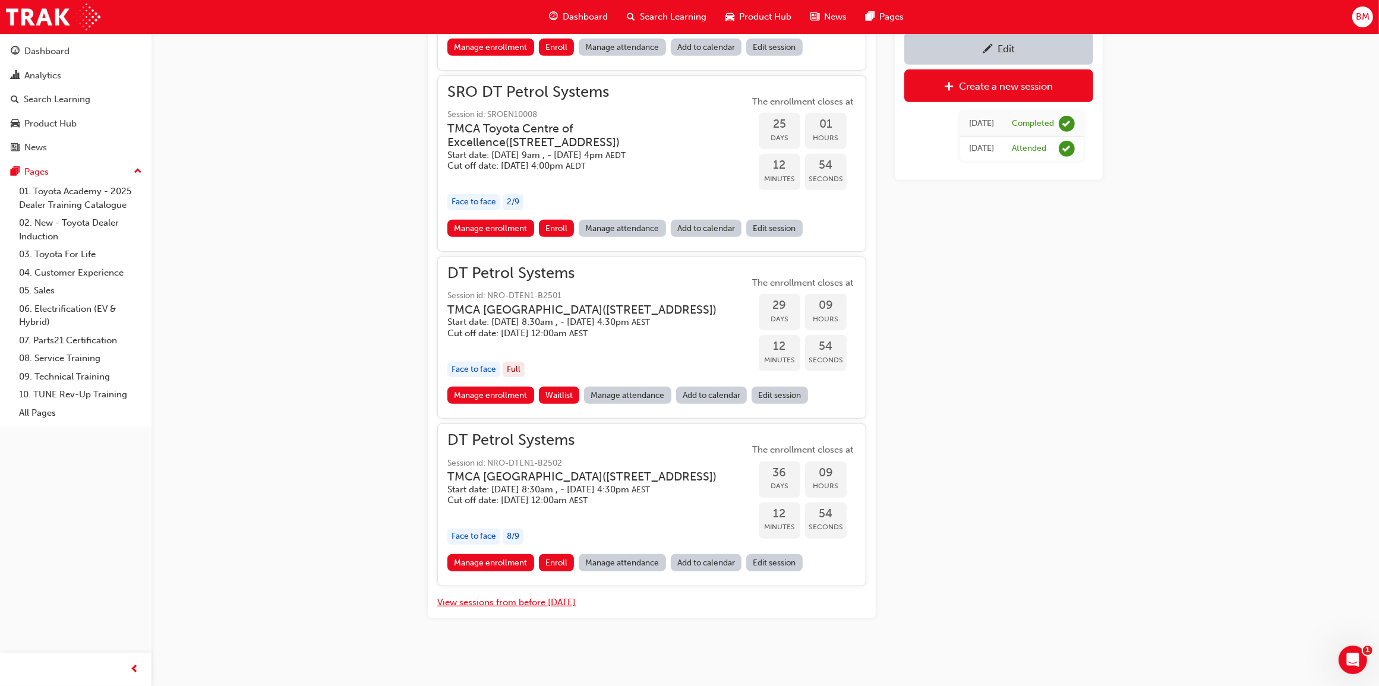
click at [560, 599] on button "View sessions from before [DATE]" at bounding box center [506, 603] width 138 height 14
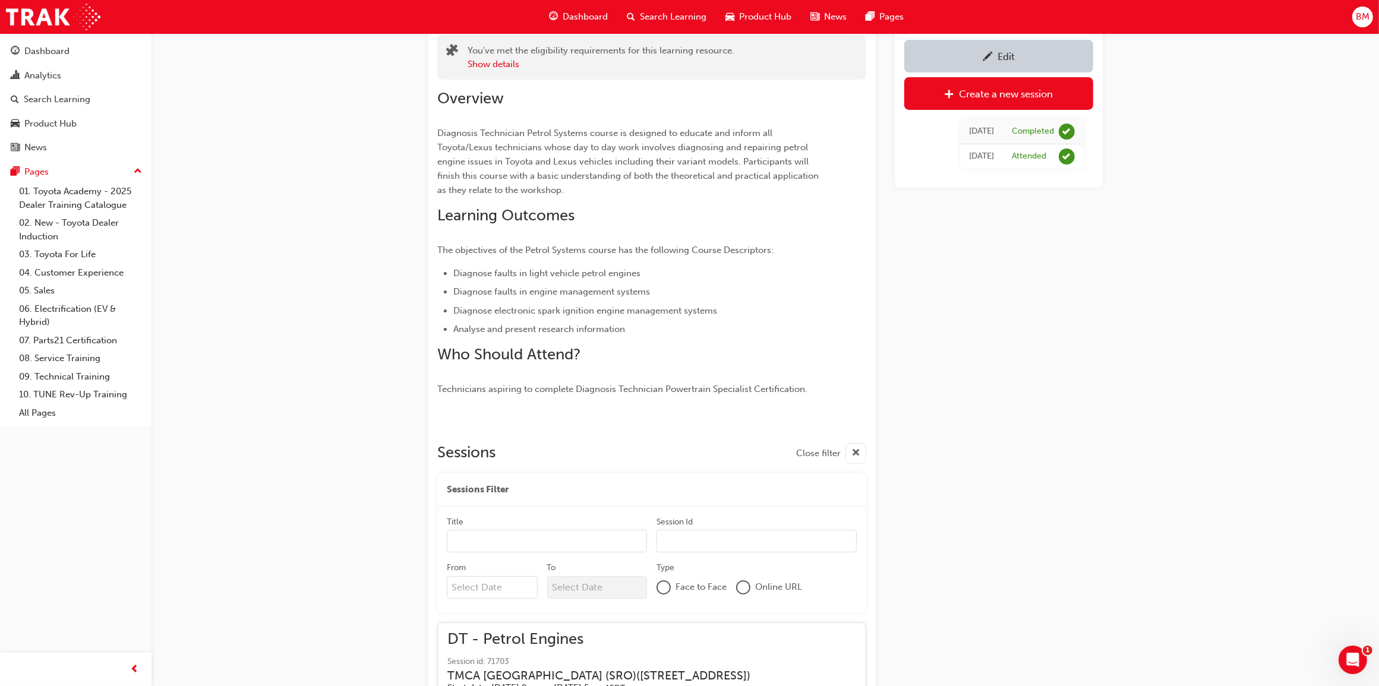
scroll to position [0, 0]
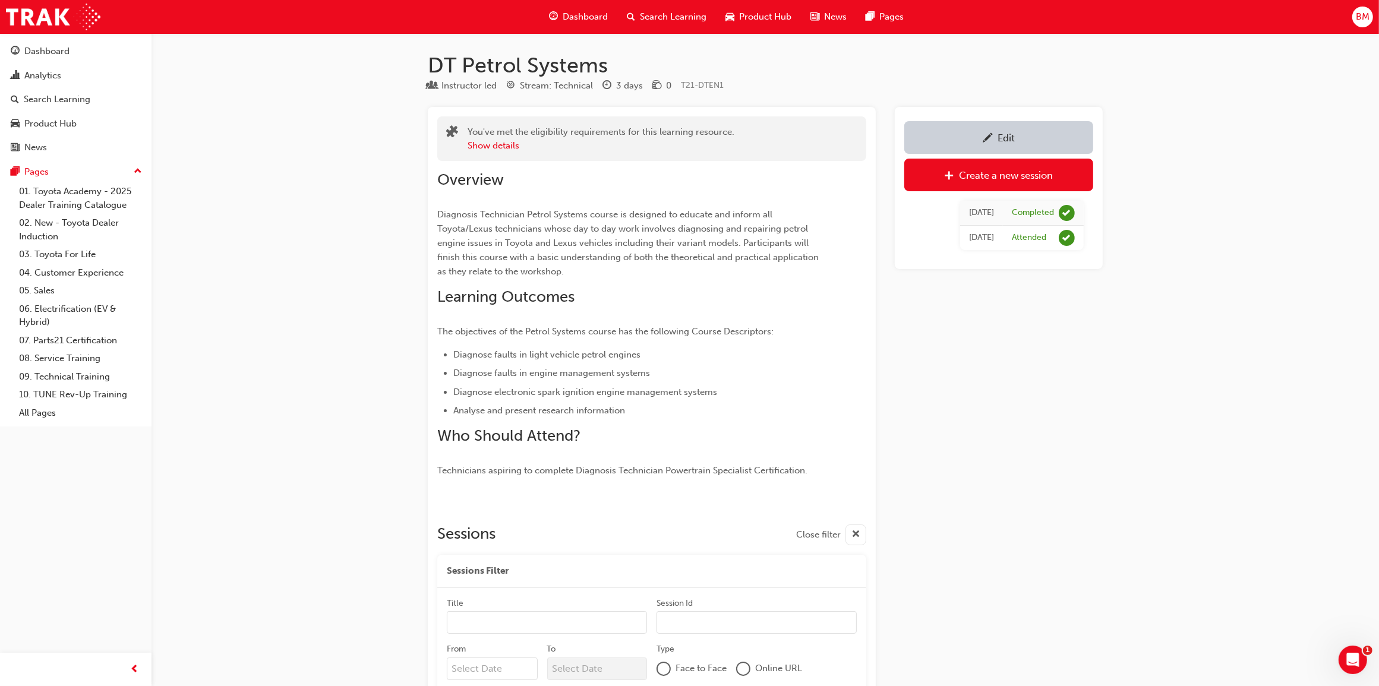
click at [518, 625] on input "Title" at bounding box center [547, 622] width 200 height 23
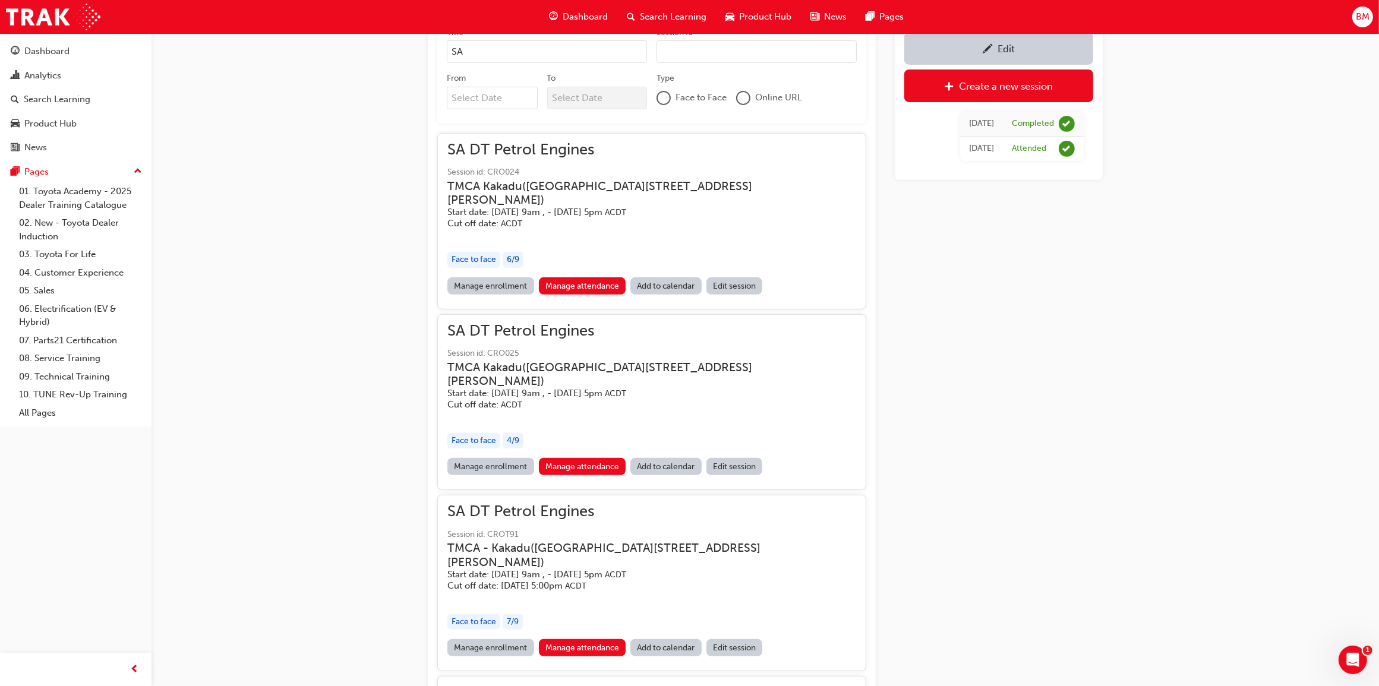
scroll to position [783, 0]
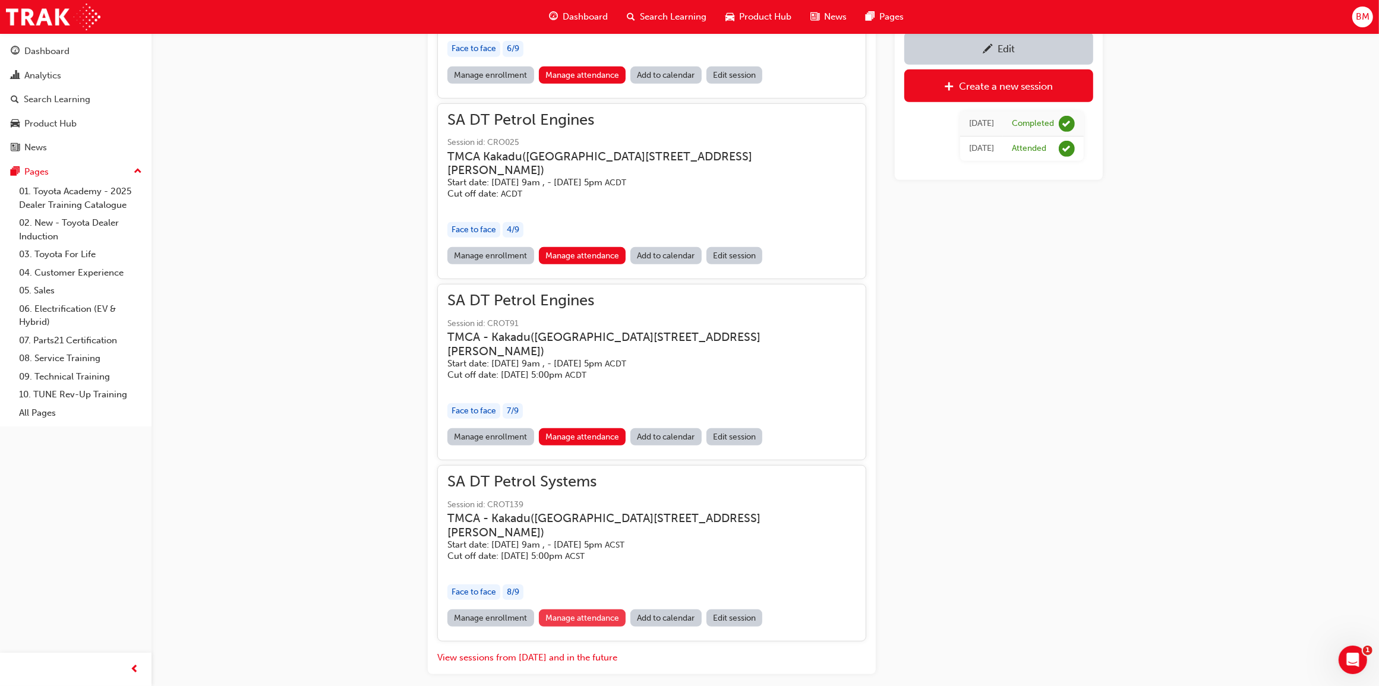
type input "SA"
click at [594, 610] on link "Manage attendance" at bounding box center [582, 618] width 87 height 17
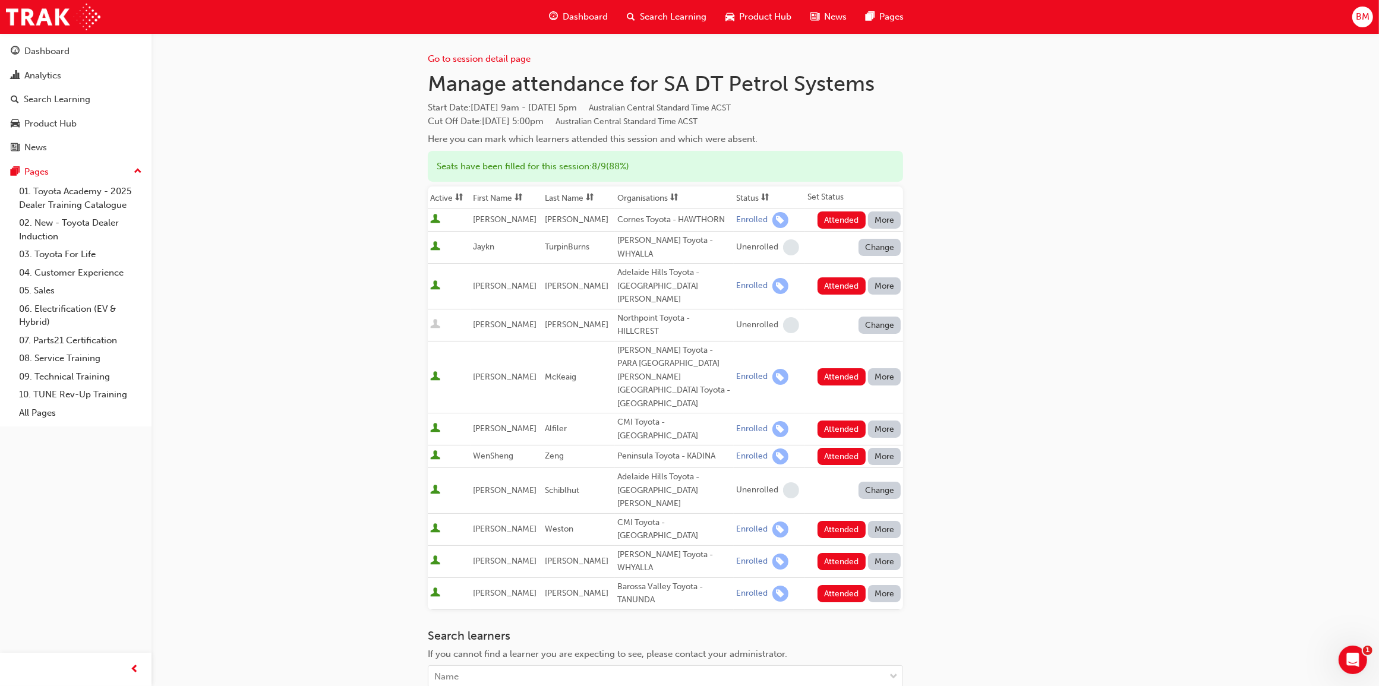
scroll to position [783, 0]
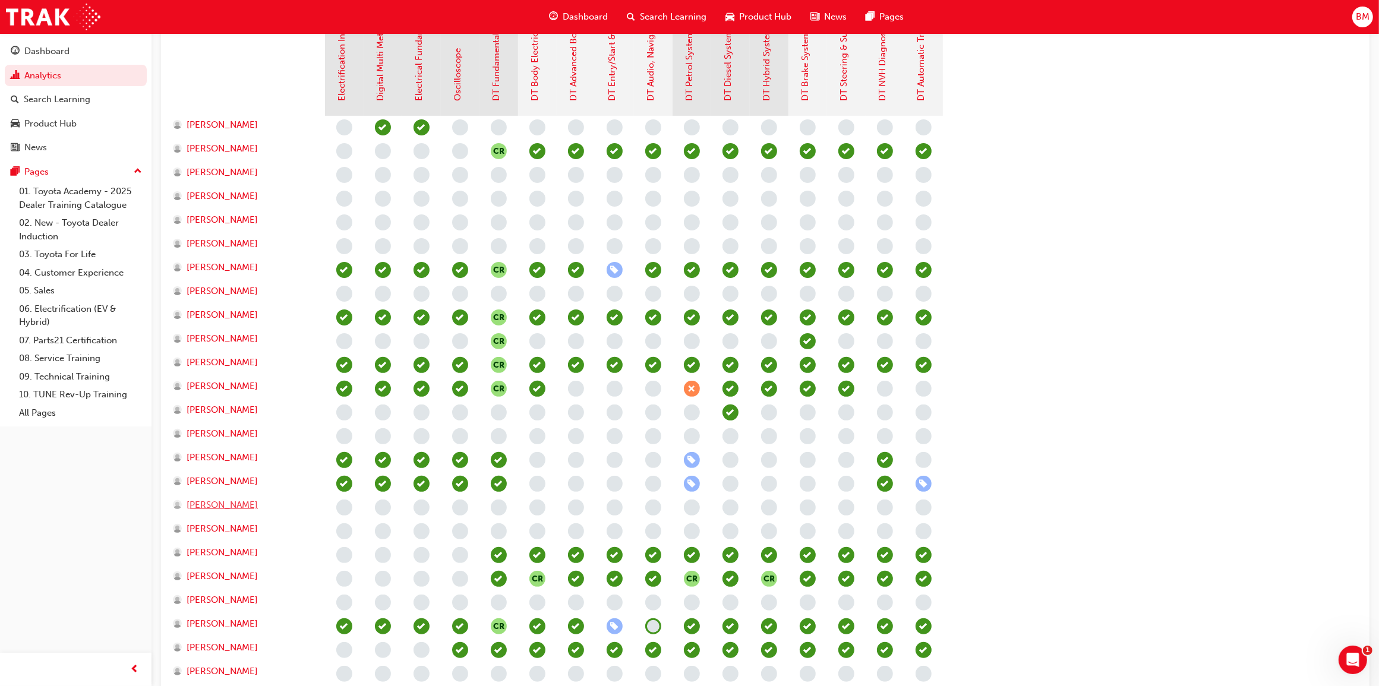
scroll to position [371, 0]
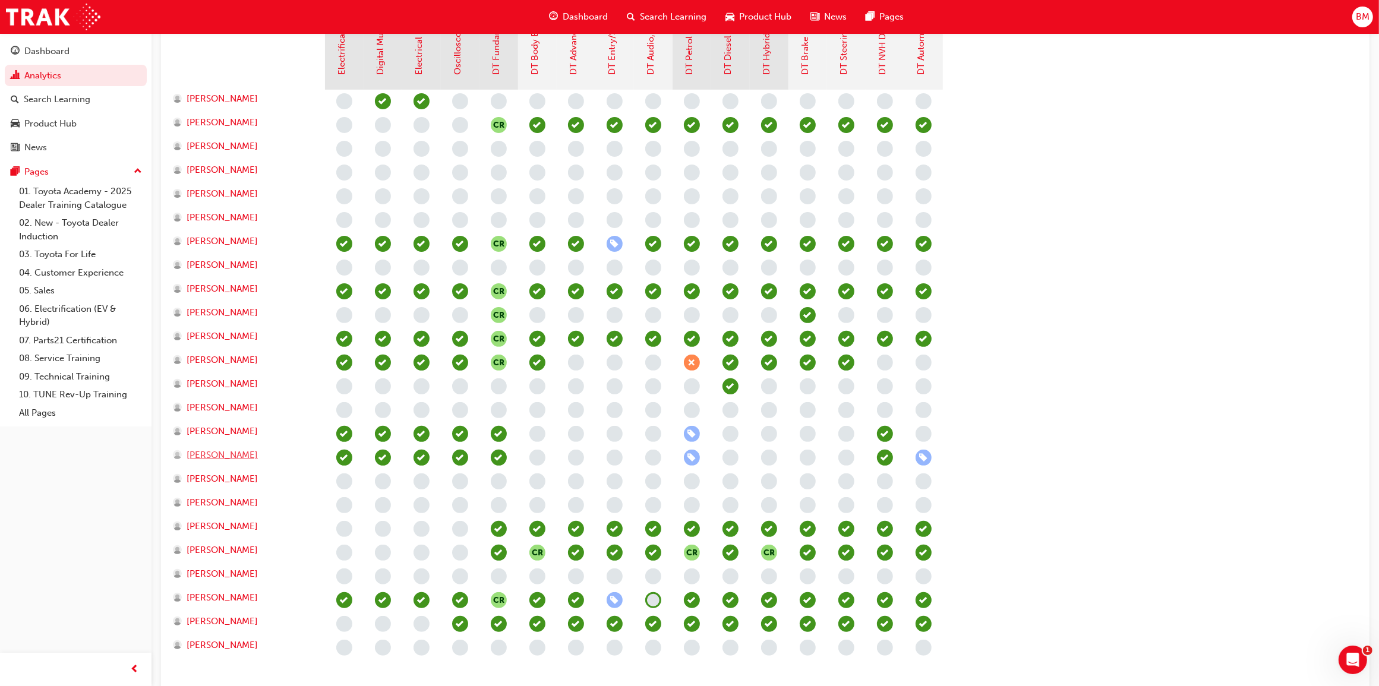
click at [239, 456] on span "[PERSON_NAME]" at bounding box center [222, 456] width 71 height 14
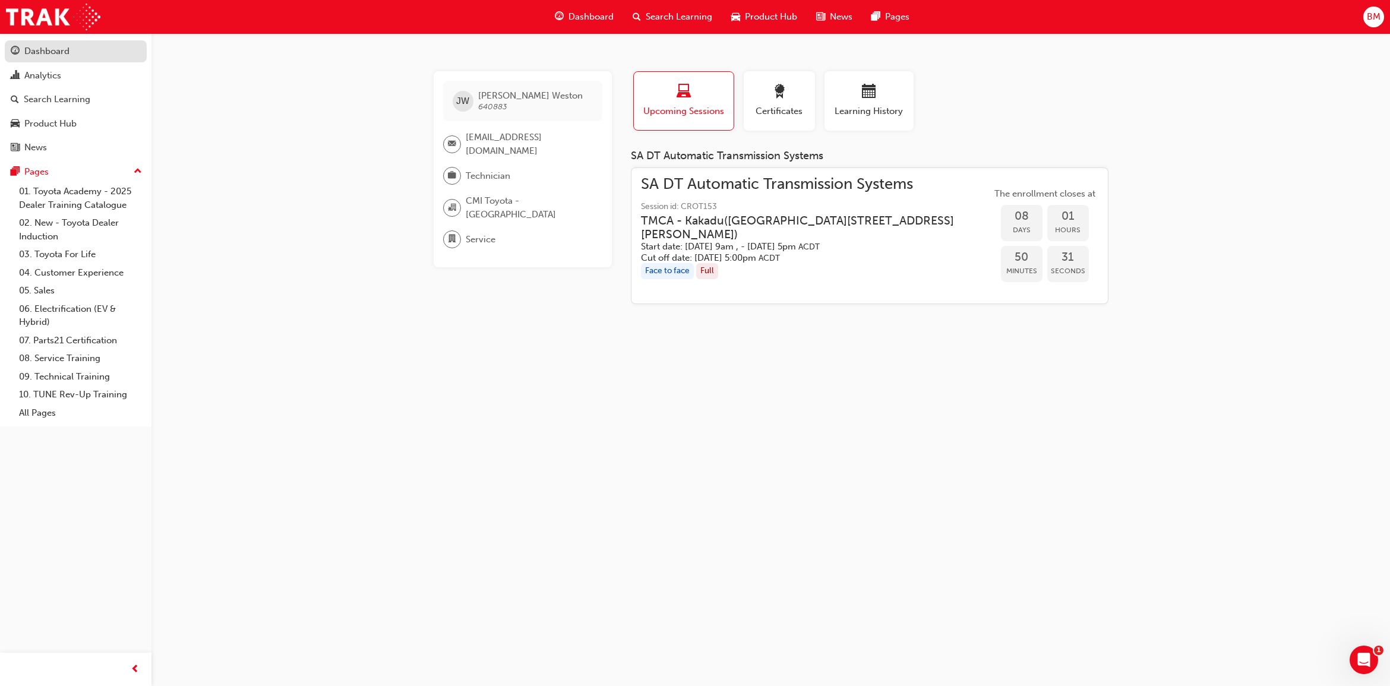
click at [46, 51] on div "Dashboard" at bounding box center [46, 52] width 45 height 14
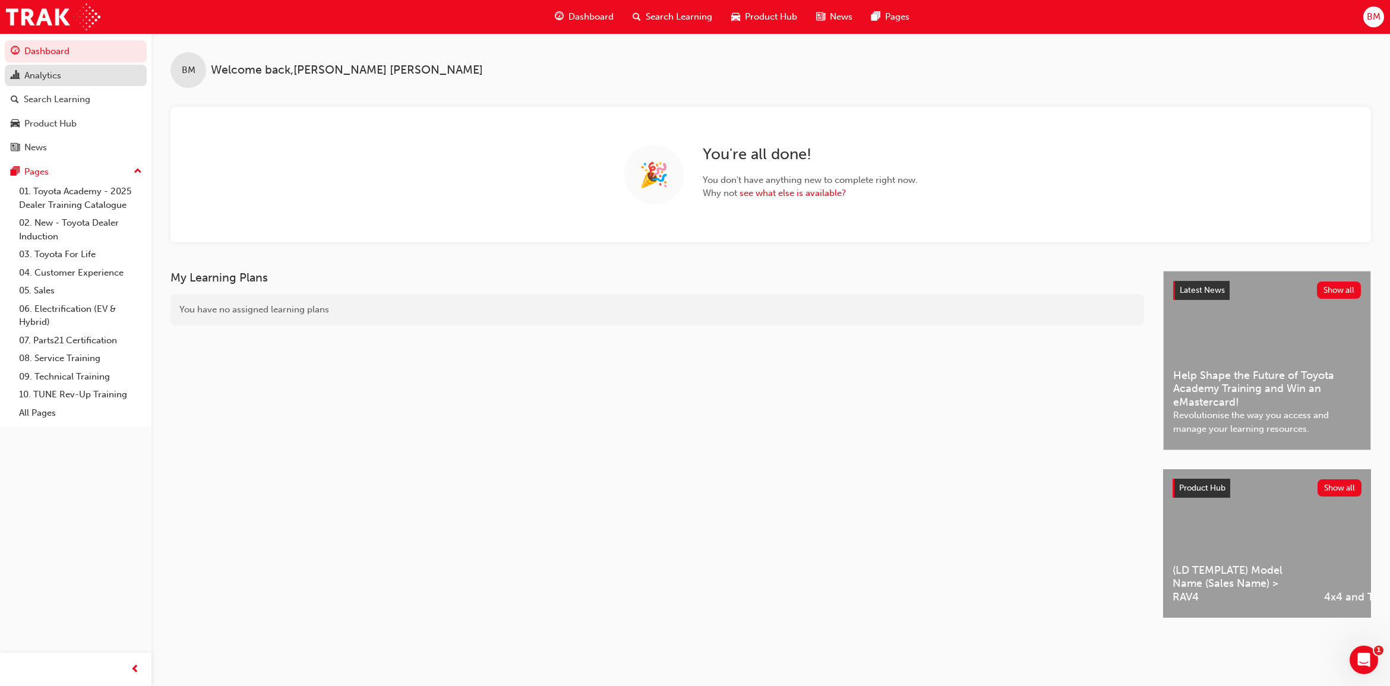
click at [55, 79] on div "Analytics" at bounding box center [42, 76] width 37 height 14
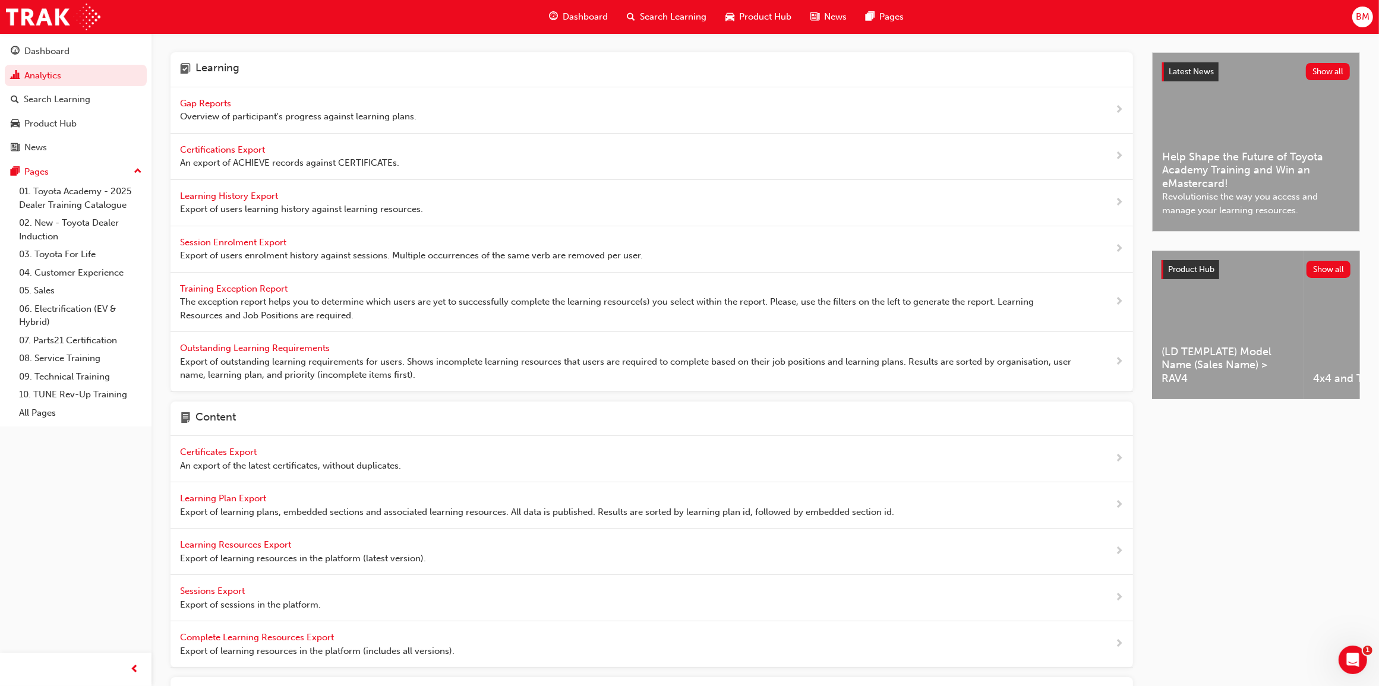
click at [214, 100] on span "Gap Reports" at bounding box center [206, 103] width 53 height 11
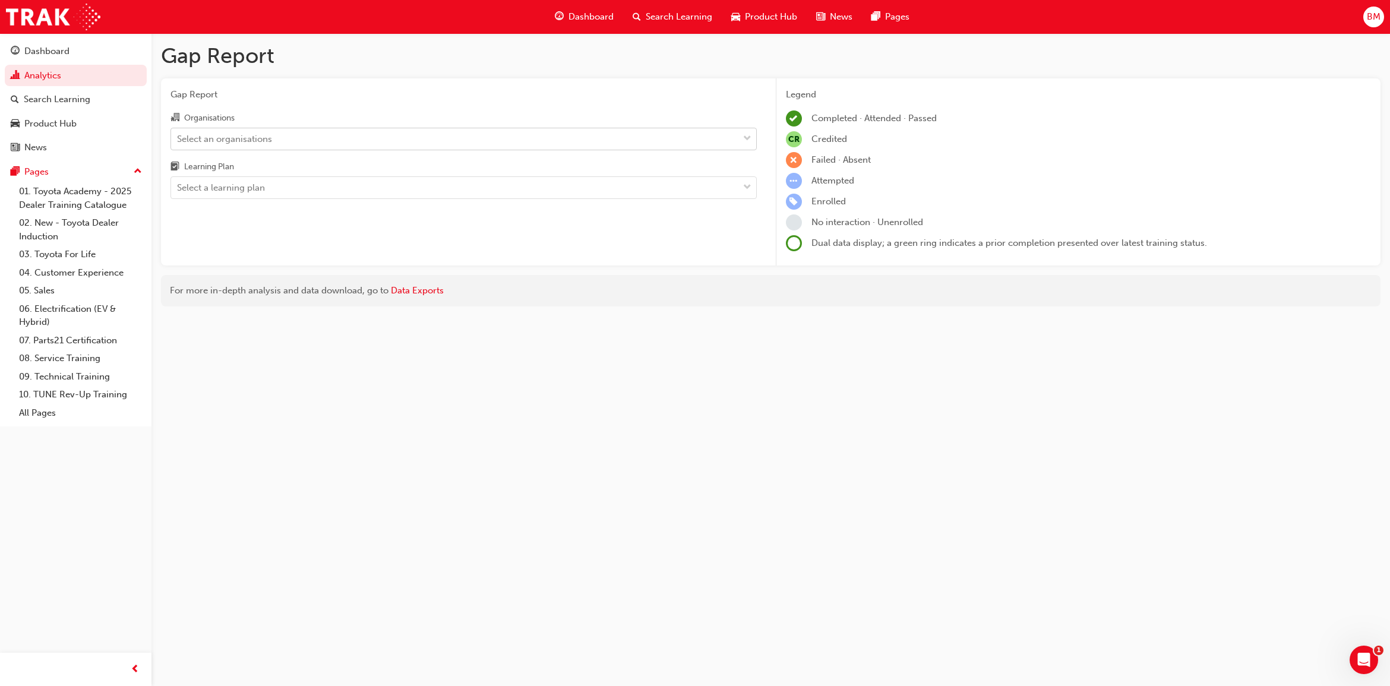
click at [336, 138] on div "Select an organisations" at bounding box center [454, 138] width 567 height 21
click at [178, 138] on input "Organisations Select an organisations" at bounding box center [177, 138] width 1 height 10
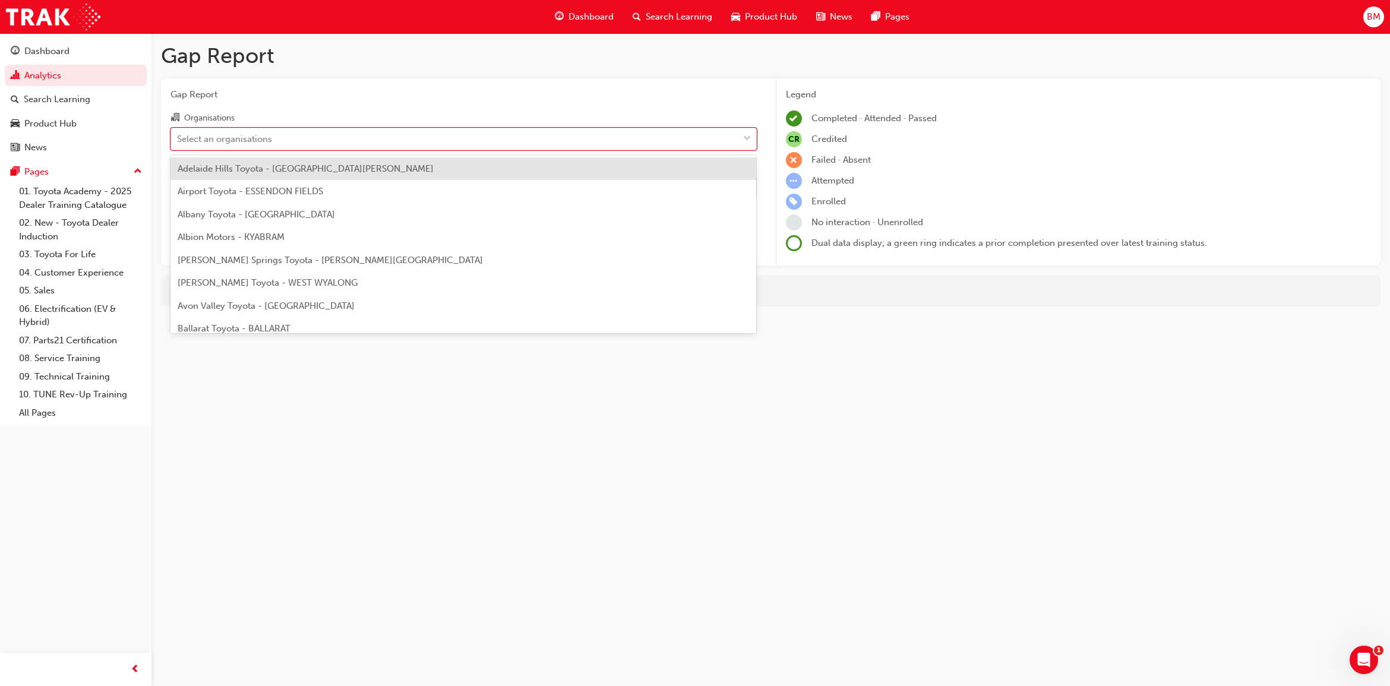
click at [310, 170] on span "Adelaide Hills Toyota - [GEOGRAPHIC_DATA][PERSON_NAME]" at bounding box center [306, 168] width 256 height 11
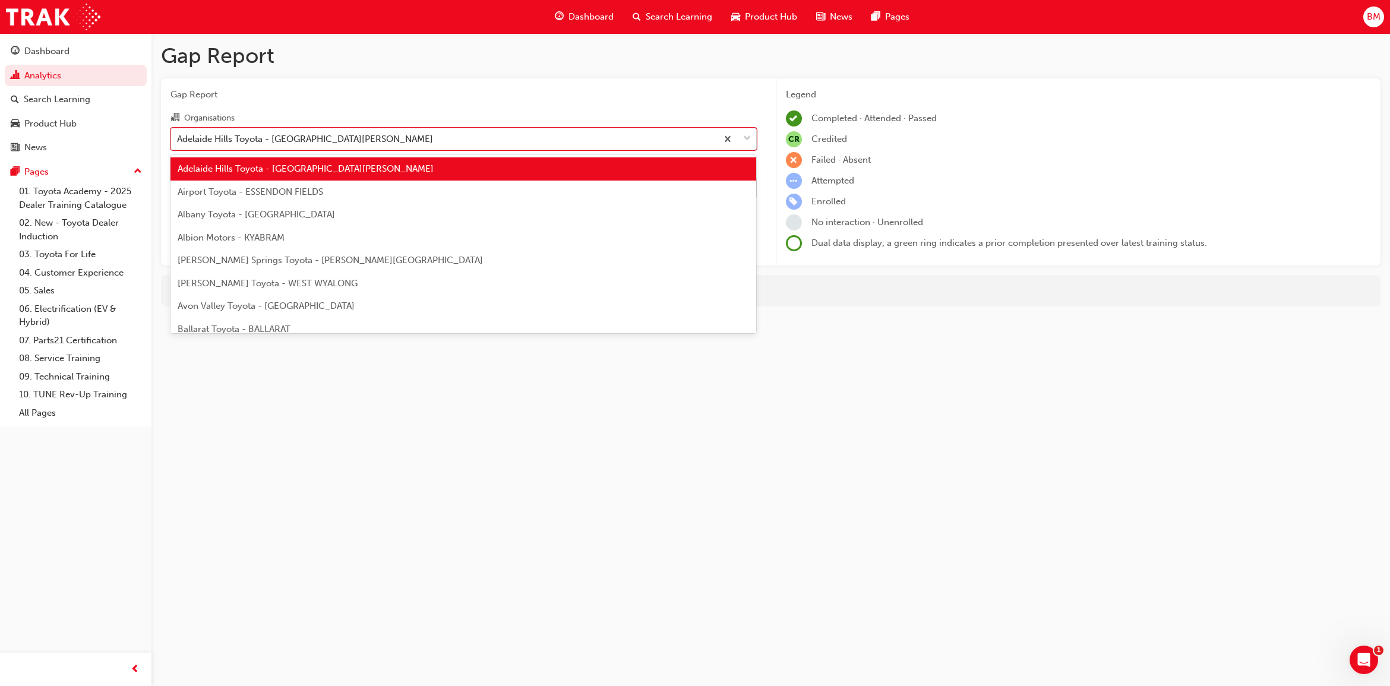
click at [318, 140] on div "Adelaide Hills Toyota - [GEOGRAPHIC_DATA][PERSON_NAME]" at bounding box center [305, 139] width 256 height 14
click at [178, 140] on input "Organisations option Adelaide Hills Toyota - MOUNT BARKER, selected. option Ade…" at bounding box center [177, 138] width 1 height 10
click at [318, 140] on div "Adelaide Hills Toyota - [GEOGRAPHIC_DATA][PERSON_NAME]" at bounding box center [305, 139] width 256 height 14
click at [178, 140] on input "Organisations option Adelaide Hills Toyota - MOUNT BARKER, selected. option Ade…" at bounding box center [177, 138] width 1 height 10
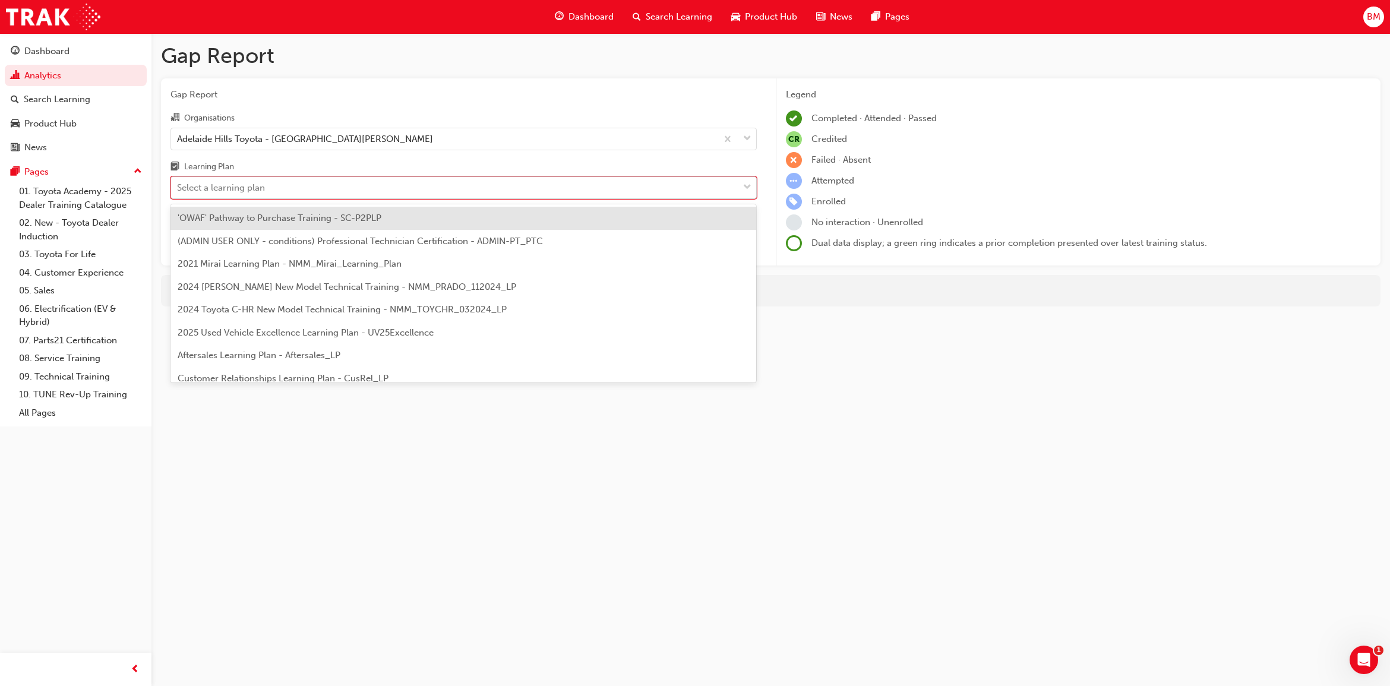
click at [289, 188] on div "Select a learning plan" at bounding box center [454, 188] width 567 height 21
click at [178, 188] on input "Learning Plan option 'OWAF' Pathway to Purchase Training - SC-P2PLP focused, 1 …" at bounding box center [177, 187] width 1 height 10
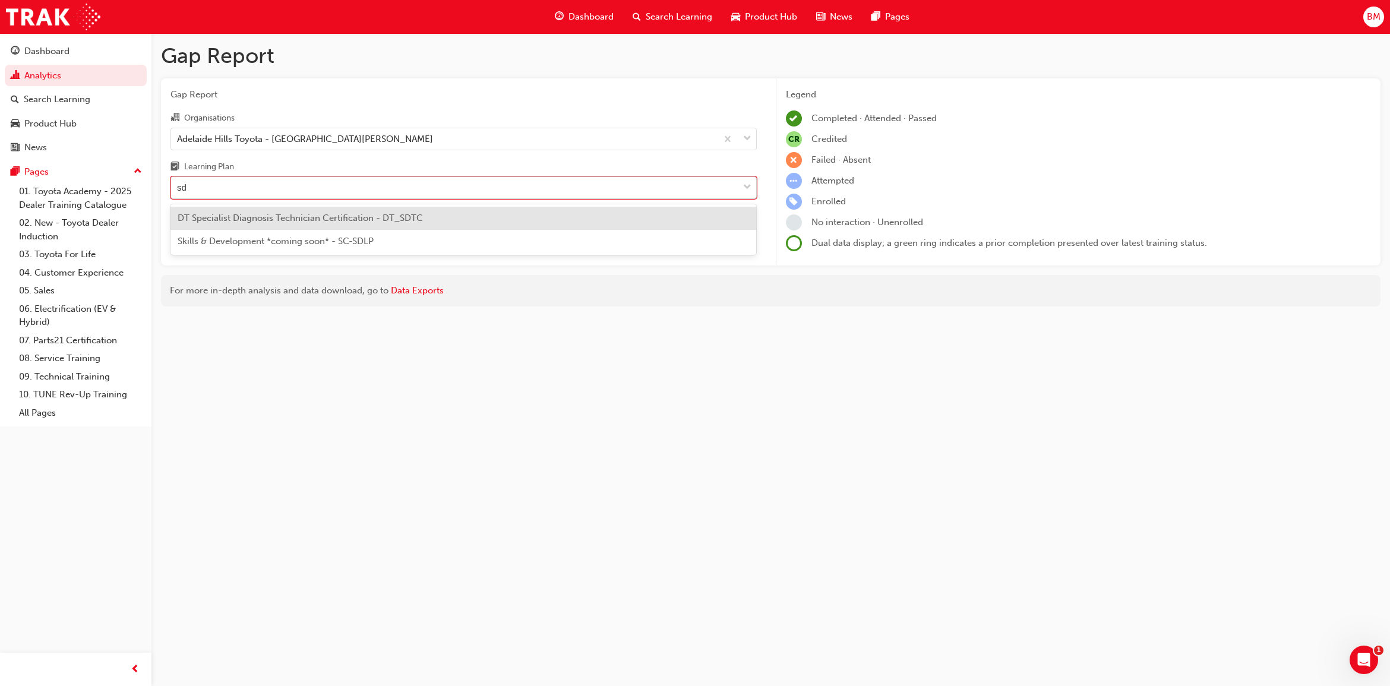
type input "sdt"
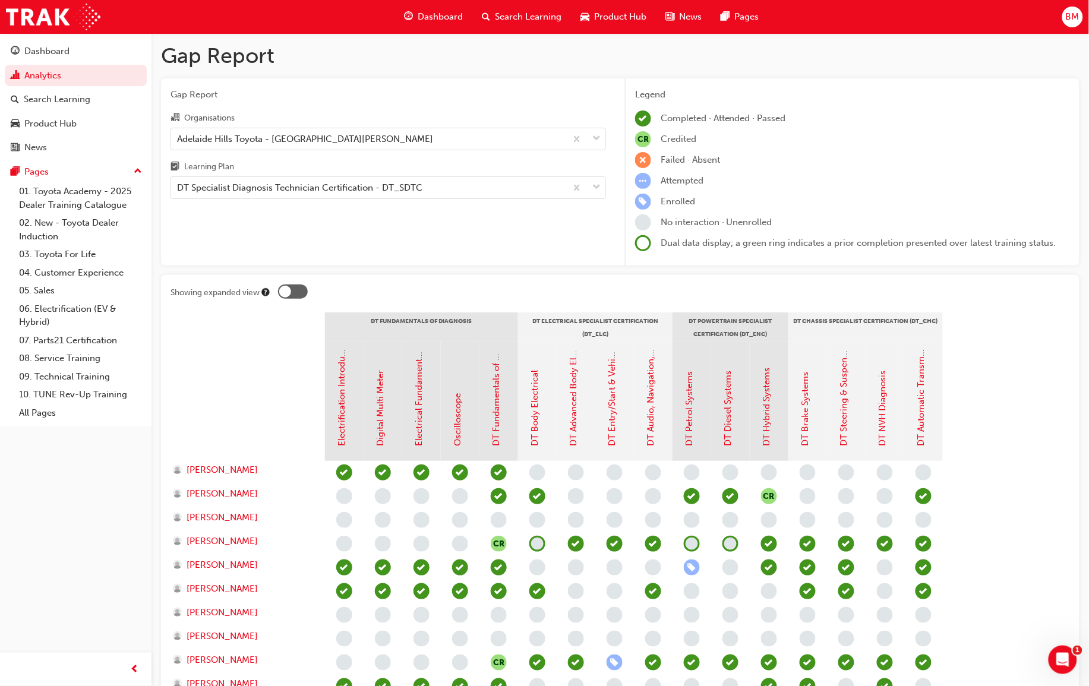
click at [296, 290] on div at bounding box center [293, 292] width 30 height 14
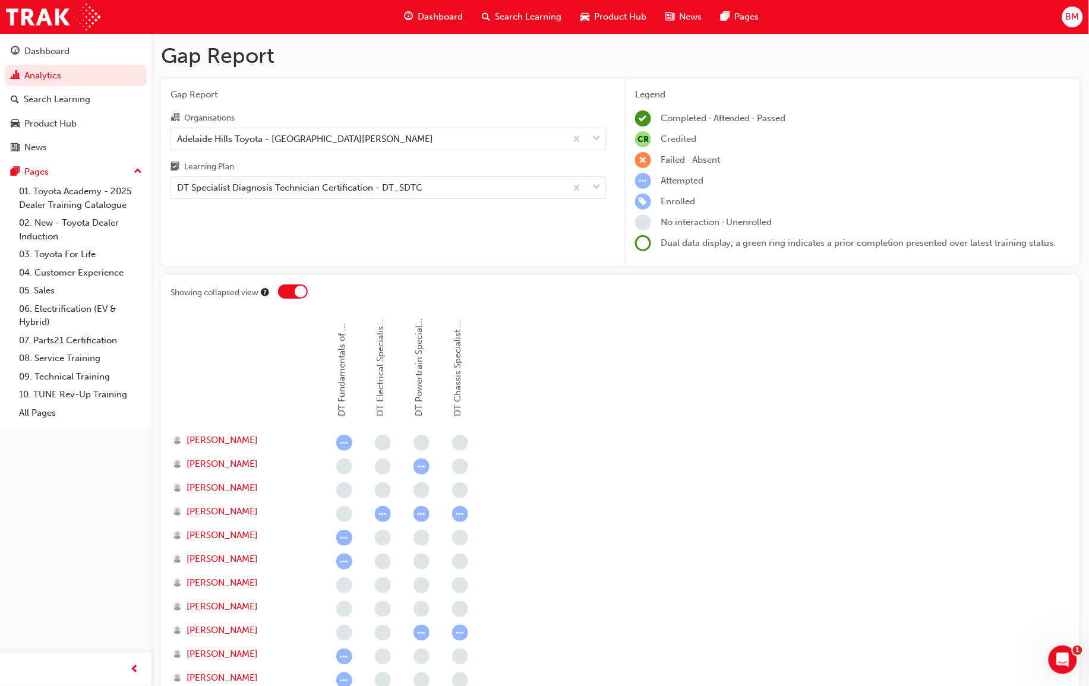
click at [296, 291] on div at bounding box center [301, 292] width 12 height 12
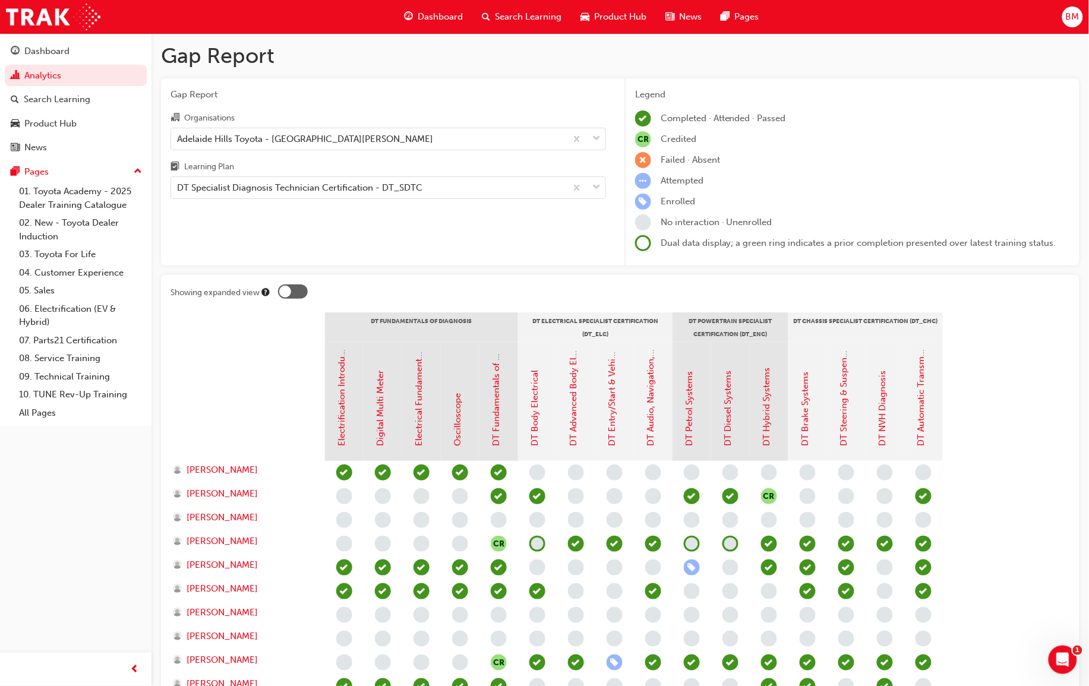
click at [296, 291] on div at bounding box center [293, 292] width 30 height 14
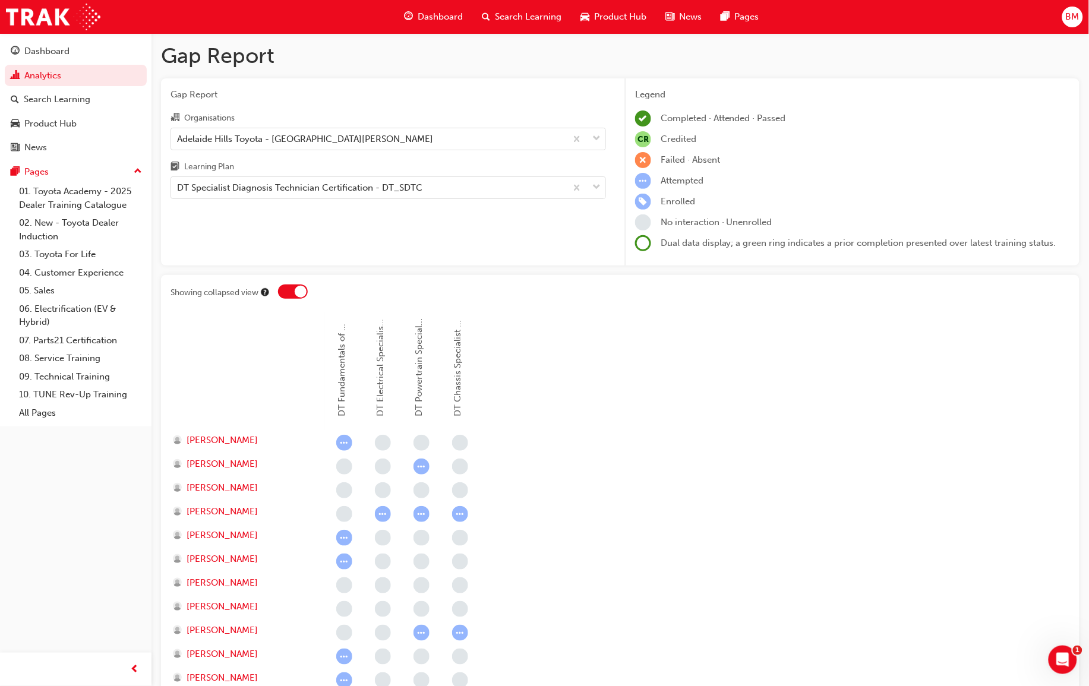
click at [297, 295] on div at bounding box center [301, 292] width 12 height 12
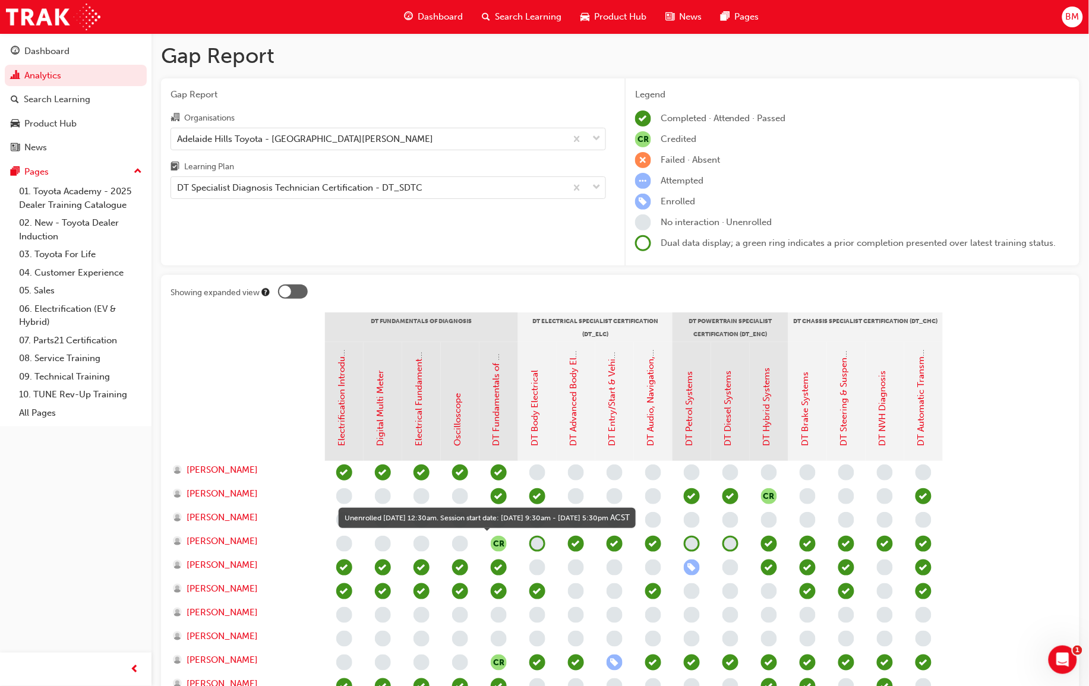
click at [534, 544] on span "learningRecordVerb_NONE-icon" at bounding box center [537, 544] width 16 height 16
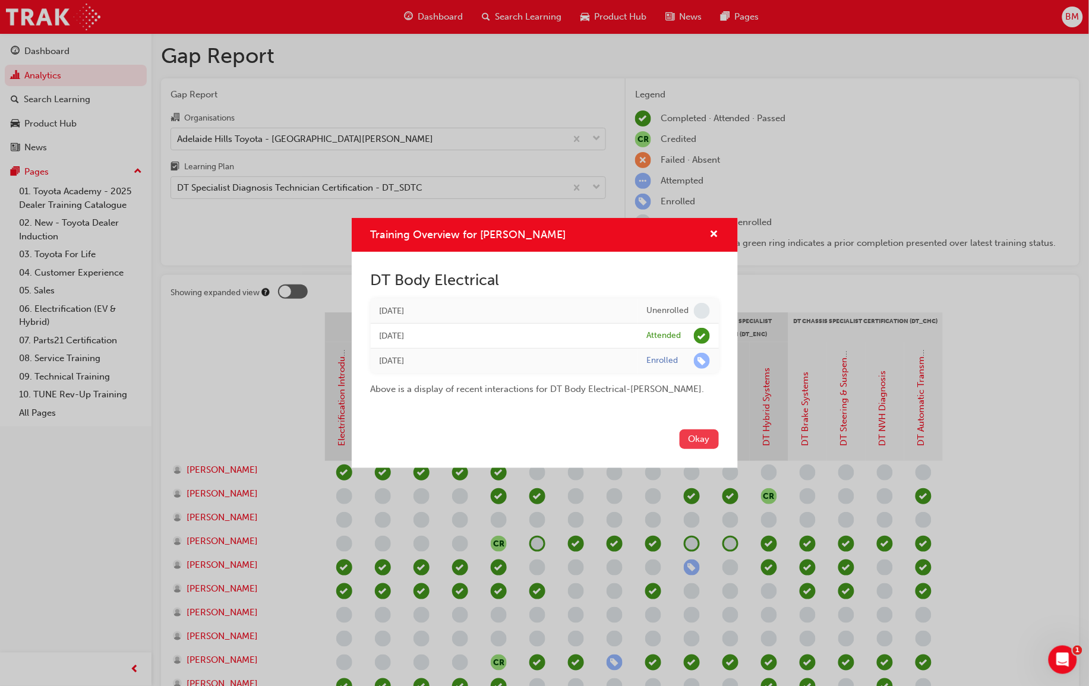
click at [702, 440] on button "Okay" at bounding box center [699, 440] width 39 height 20
